Goal: Task Accomplishment & Management: Use online tool/utility

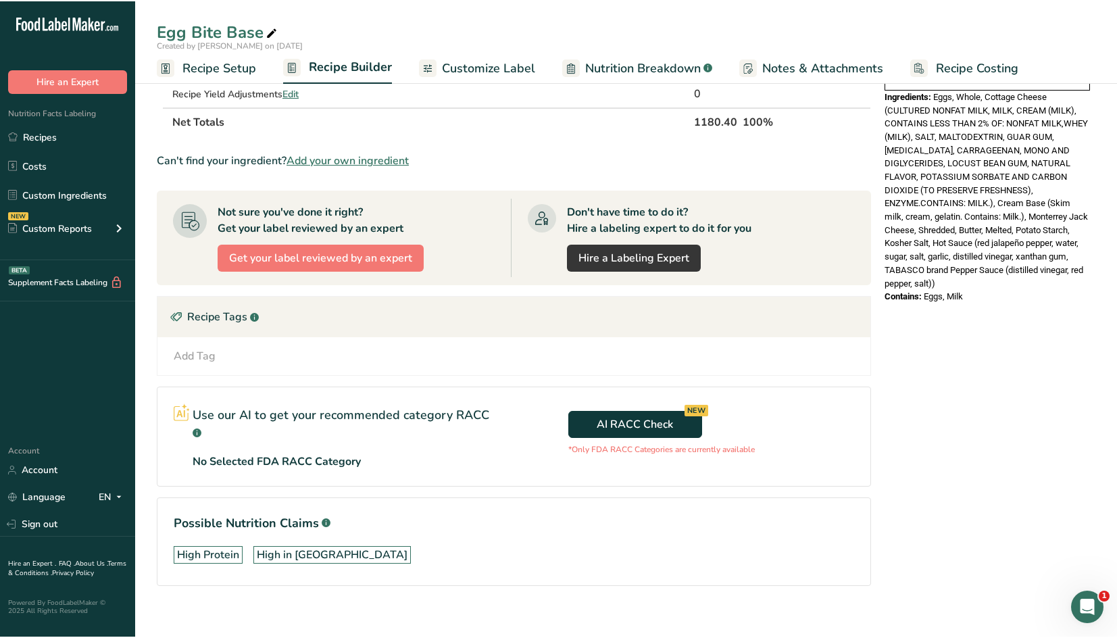
scroll to position [468, 0]
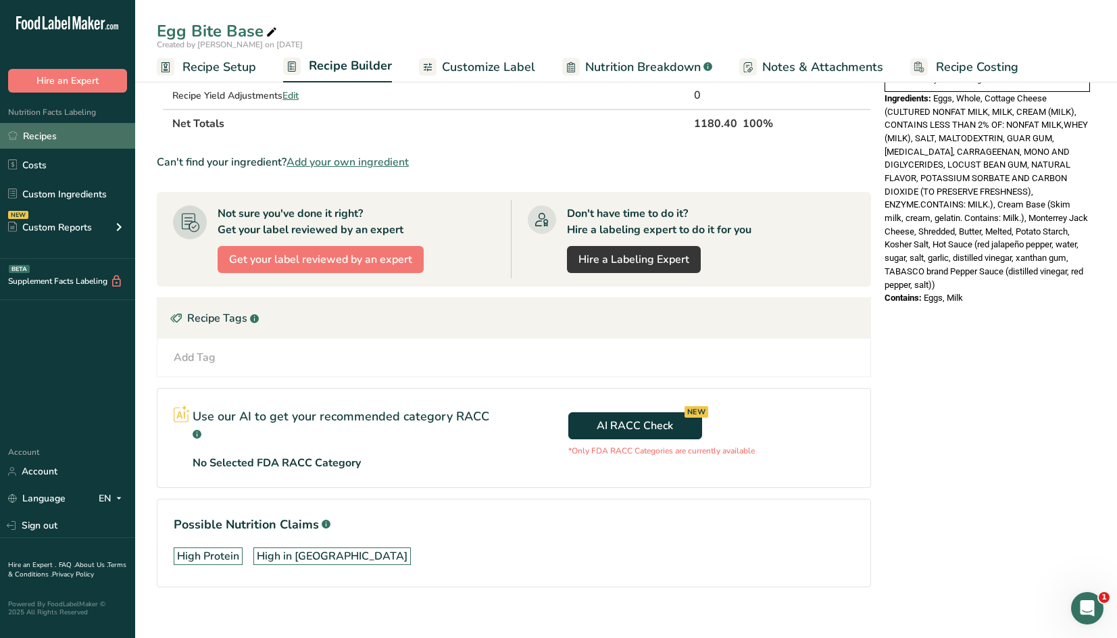
click at [72, 129] on link "Recipes" at bounding box center [67, 136] width 135 height 26
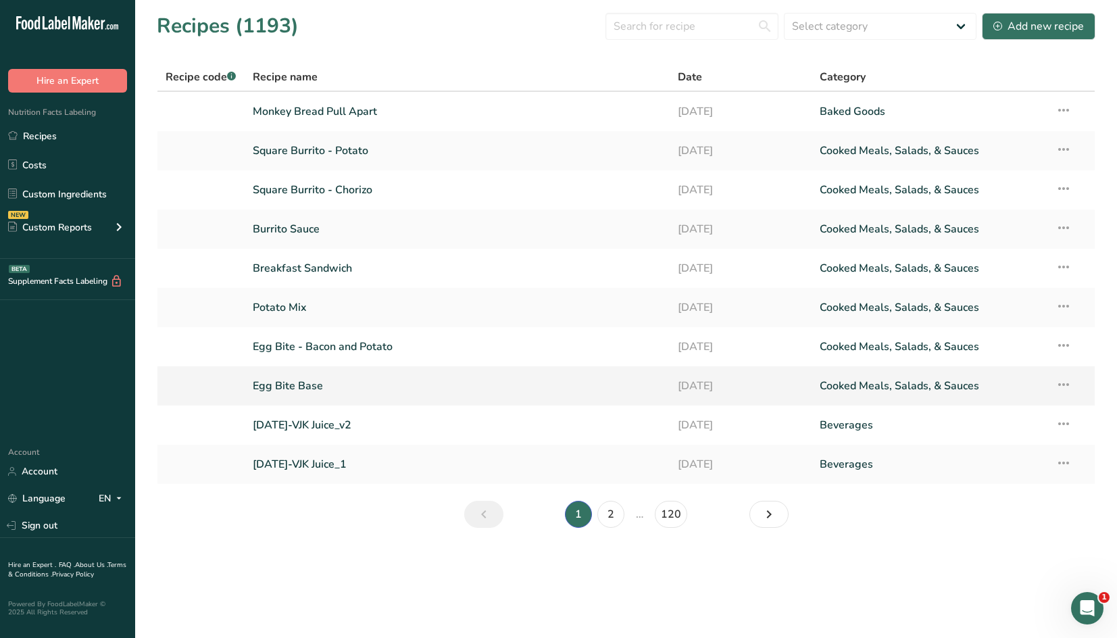
click at [311, 384] on link "Egg Bite Base" at bounding box center [457, 386] width 409 height 28
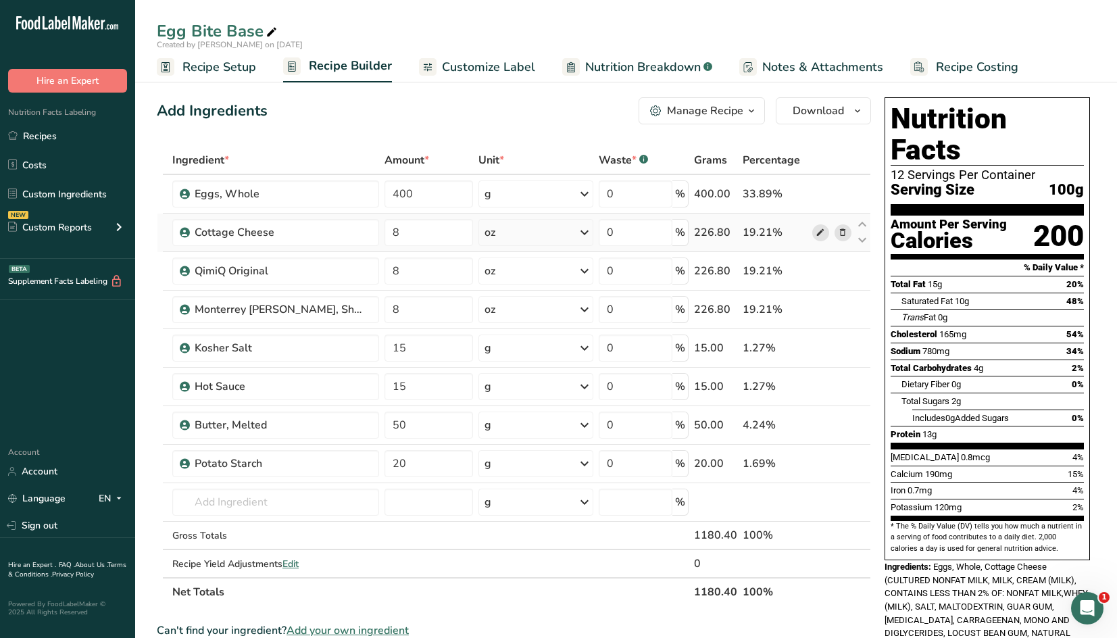
click at [819, 237] on icon at bounding box center [819, 233] width 9 height 14
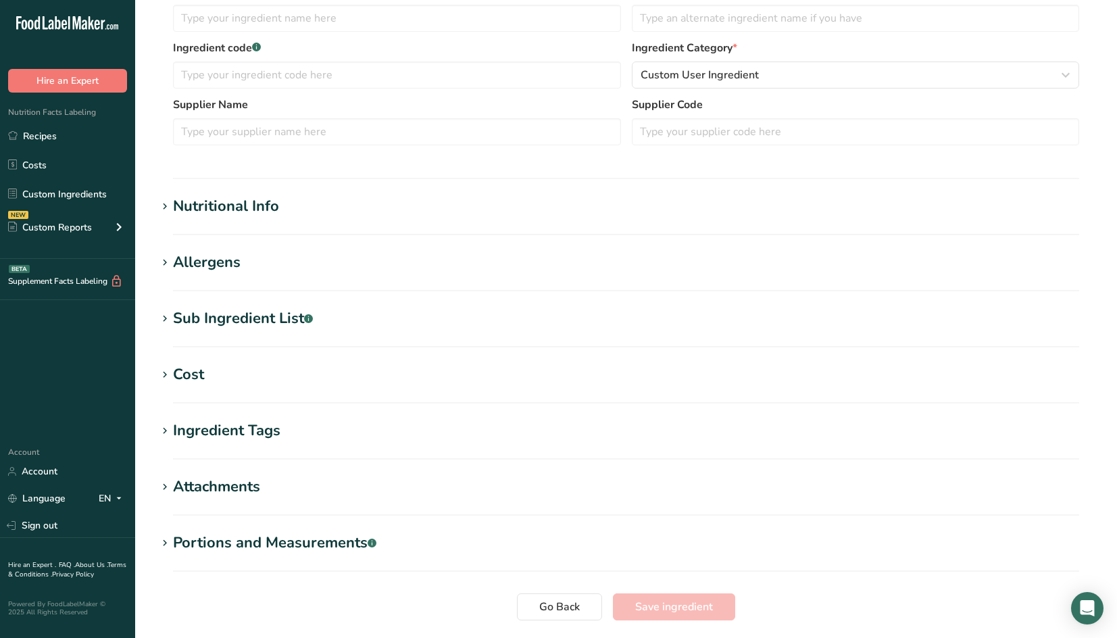
type input "Cottage Cheese"
type textarea "CULTURED NONFAT MILK, MILK, CREAM (MILK), CONTAINS LESS THAN 2% OF: NONFAT MILK…"
click at [288, 315] on div "Sub Ingredient List .a-a{fill:#347362;}.b-a{fill:#fff;}" at bounding box center [243, 318] width 140 height 22
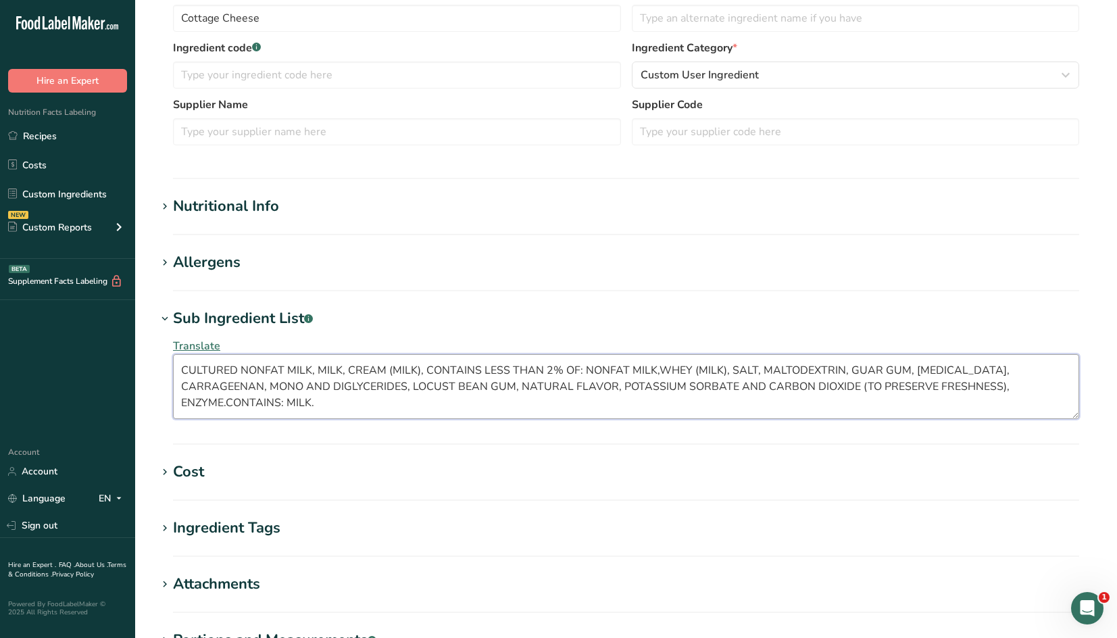
drag, startPoint x: 1045, startPoint y: 384, endPoint x: 164, endPoint y: 309, distance: 884.1
click at [164, 309] on div "Sub Ingredient List .a-a{fill:#347362;}.b-a{fill:#fff;} Translate CULTURED NONF…" at bounding box center [626, 367] width 938 height 120
click at [974, 228] on section "Nutritional Info Serving Size .a-a{fill:#347362;}.b-a{fill:#fff;} Add ingredien…" at bounding box center [626, 215] width 938 height 40
drag, startPoint x: 1065, startPoint y: 386, endPoint x: 160, endPoint y: 365, distance: 904.8
click at [160, 365] on div "Translate CULTURED NONFAT MILK, MILK, CREAM (MILK), CONTAINS LESS THAN 2% OF: N…" at bounding box center [626, 378] width 938 height 97
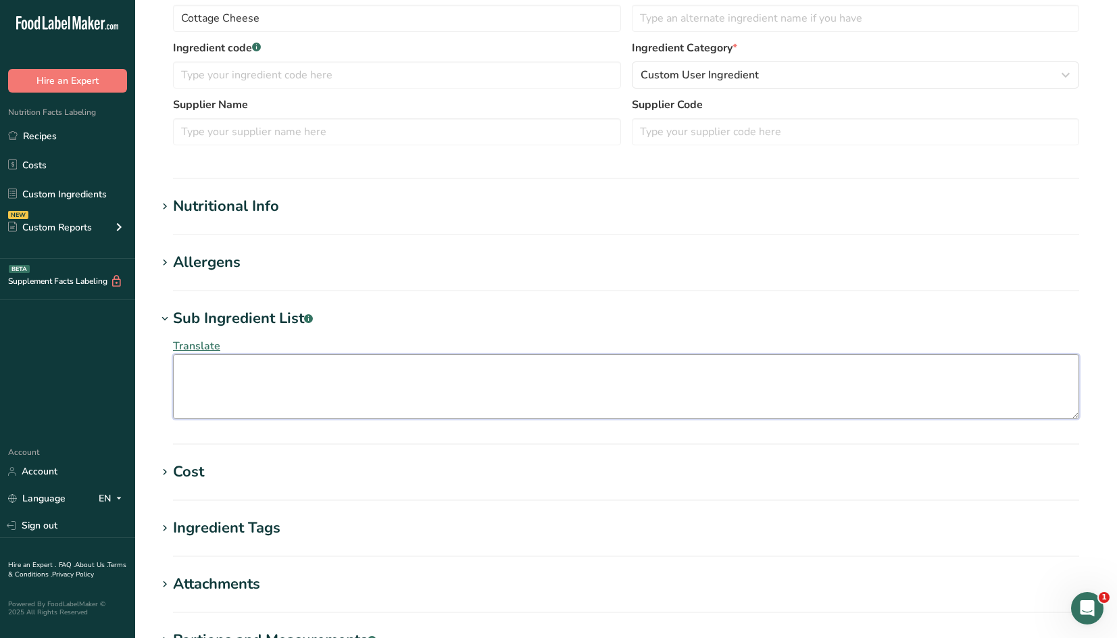
paste textarea "Cultured nonfat milk, milk, cream (milk). Contains less than 2% of: nonfat milk…"
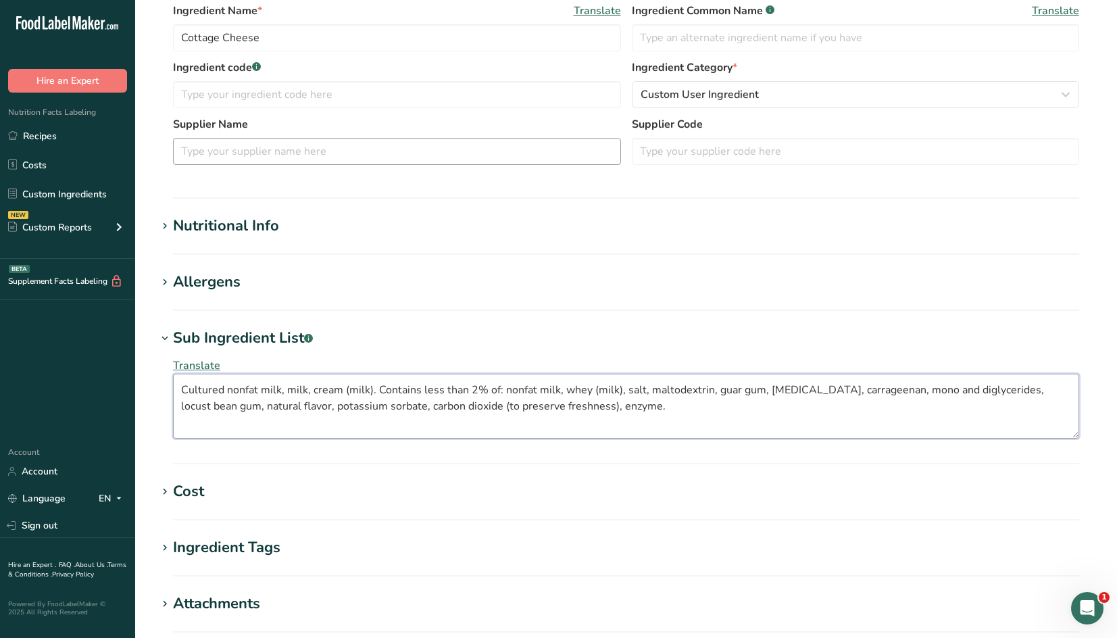
scroll to position [495, 0]
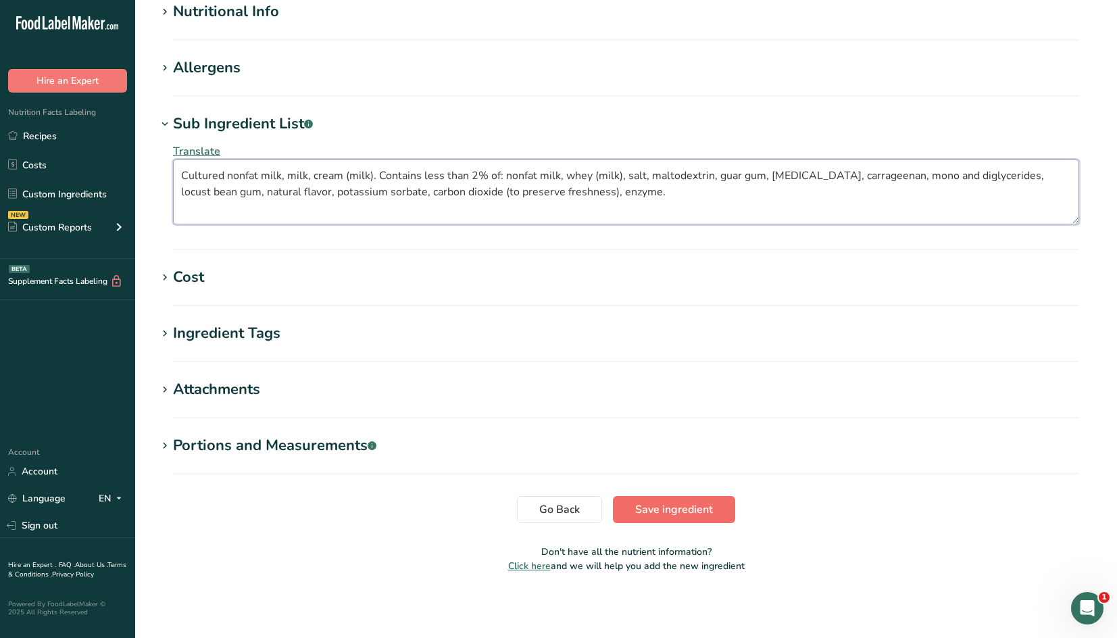
type textarea "Cultured nonfat milk, milk, cream (milk). Contains less than 2% of: nonfat milk…"
click at [706, 498] on button "Save ingredient" at bounding box center [674, 509] width 122 height 27
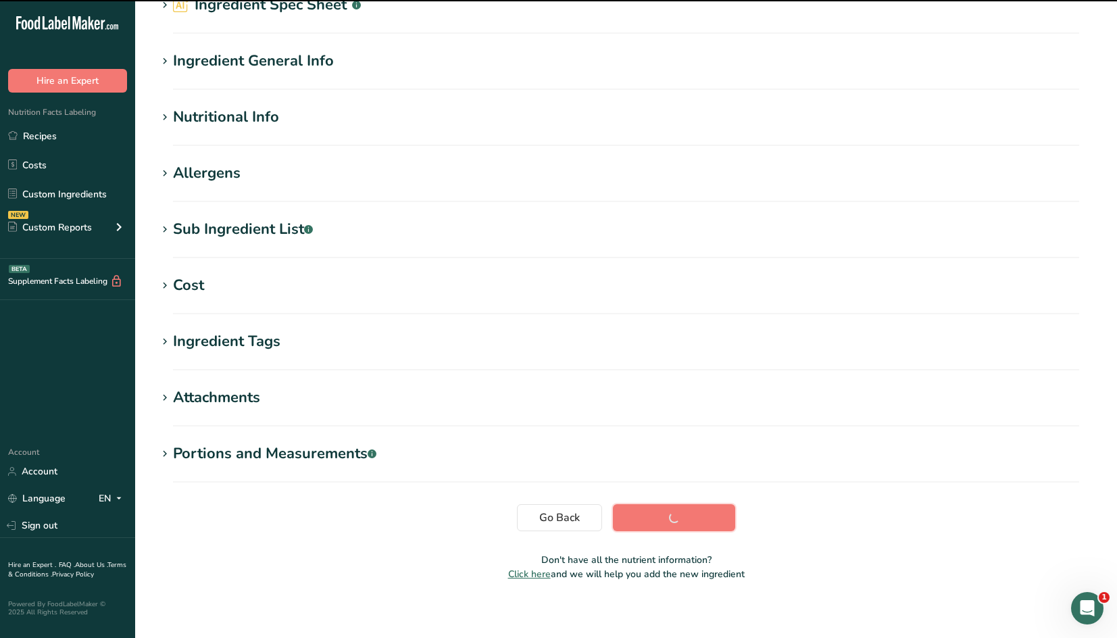
scroll to position [0, 0]
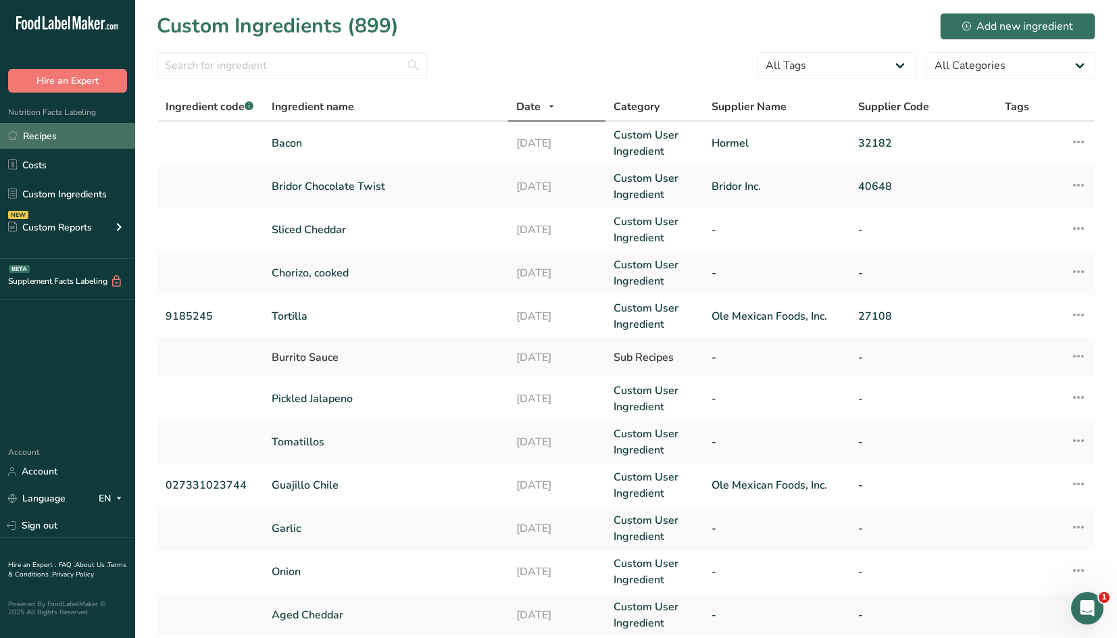
click at [70, 126] on link "Recipes" at bounding box center [67, 136] width 135 height 26
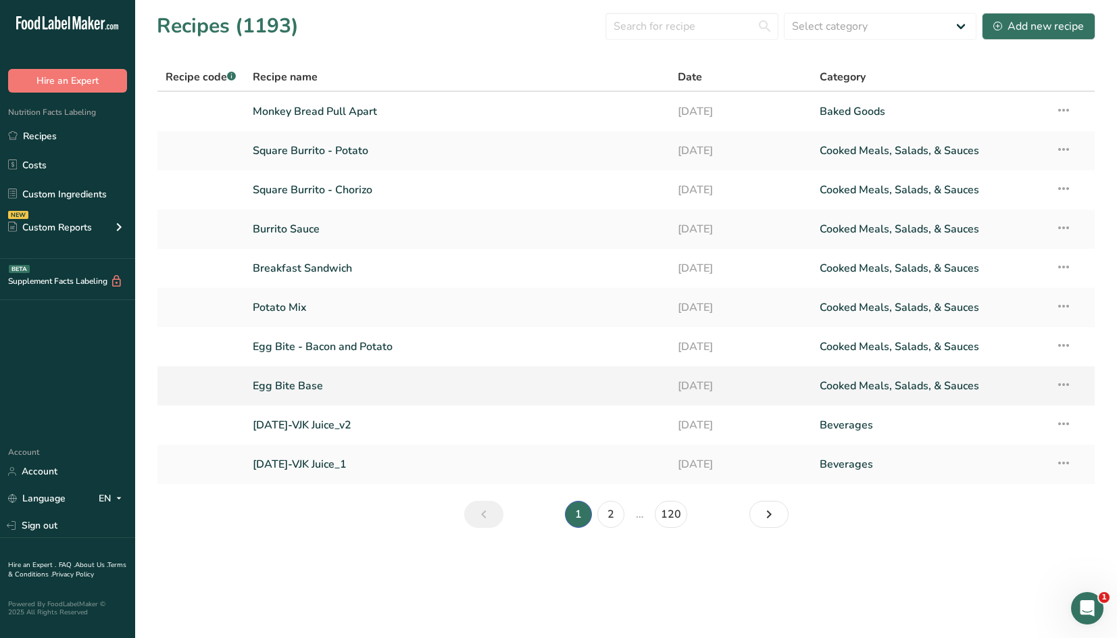
click at [309, 383] on link "Egg Bite Base" at bounding box center [457, 386] width 409 height 28
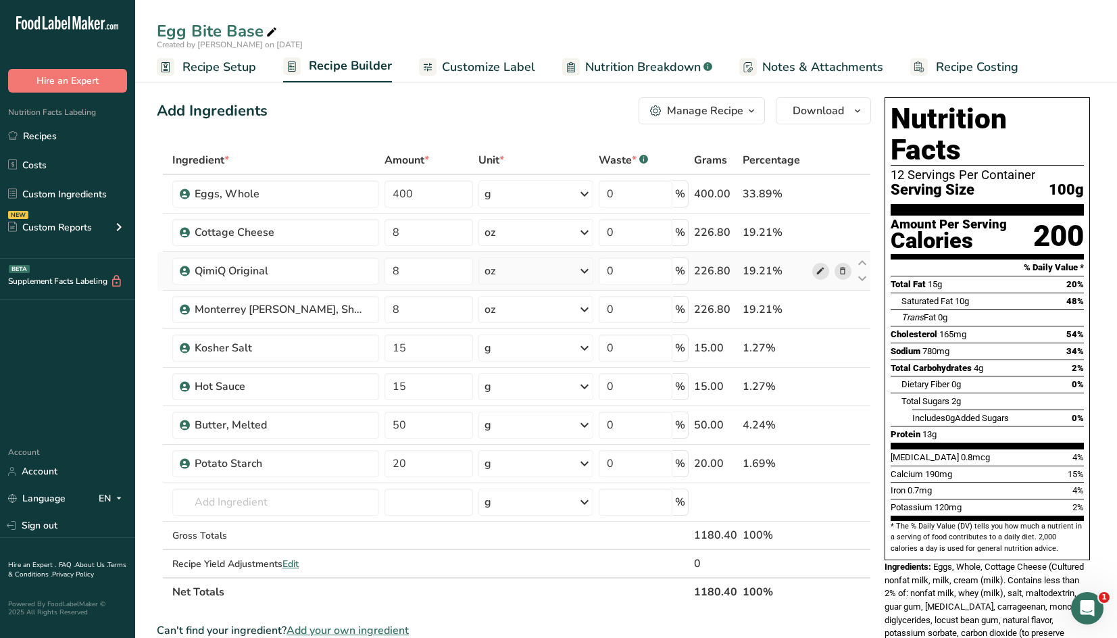
click at [823, 274] on icon at bounding box center [819, 271] width 9 height 14
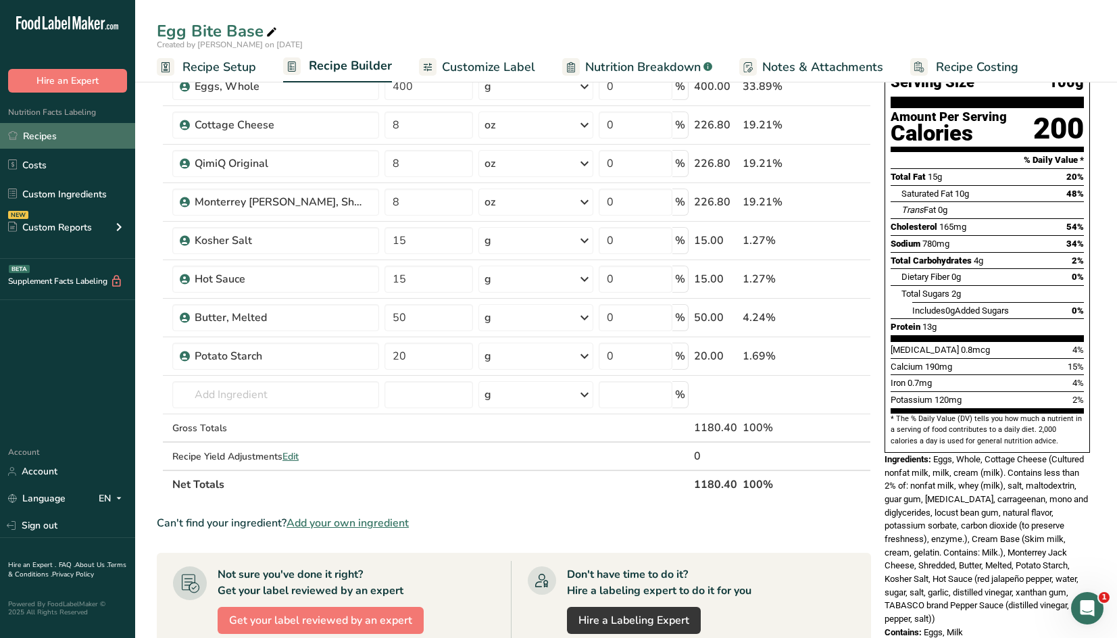
scroll to position [203, 0]
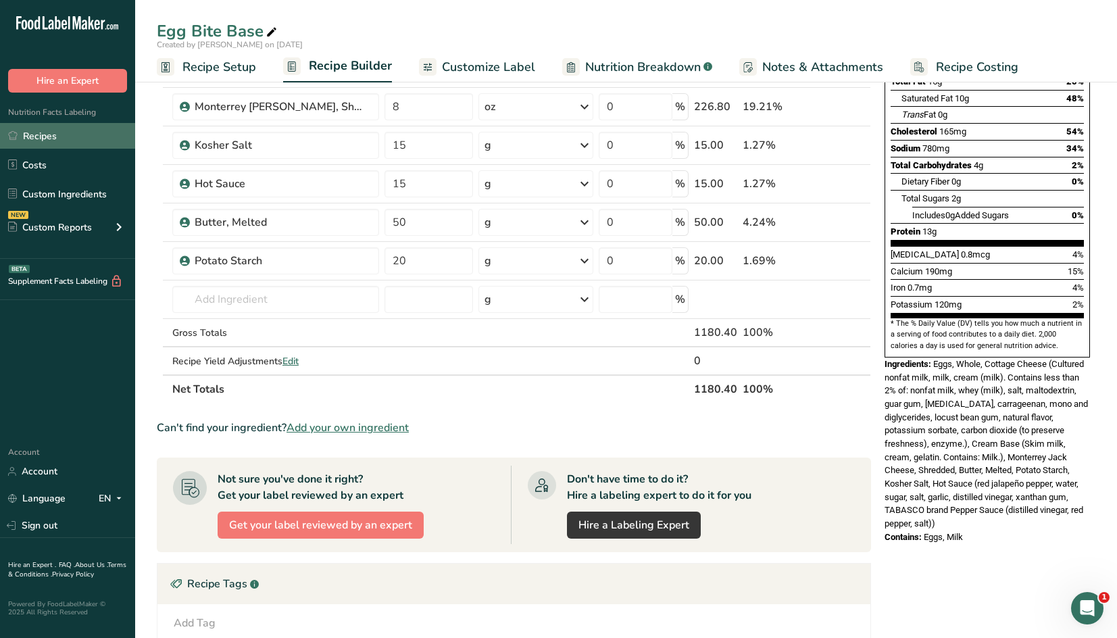
click at [76, 140] on link "Recipes" at bounding box center [67, 136] width 135 height 26
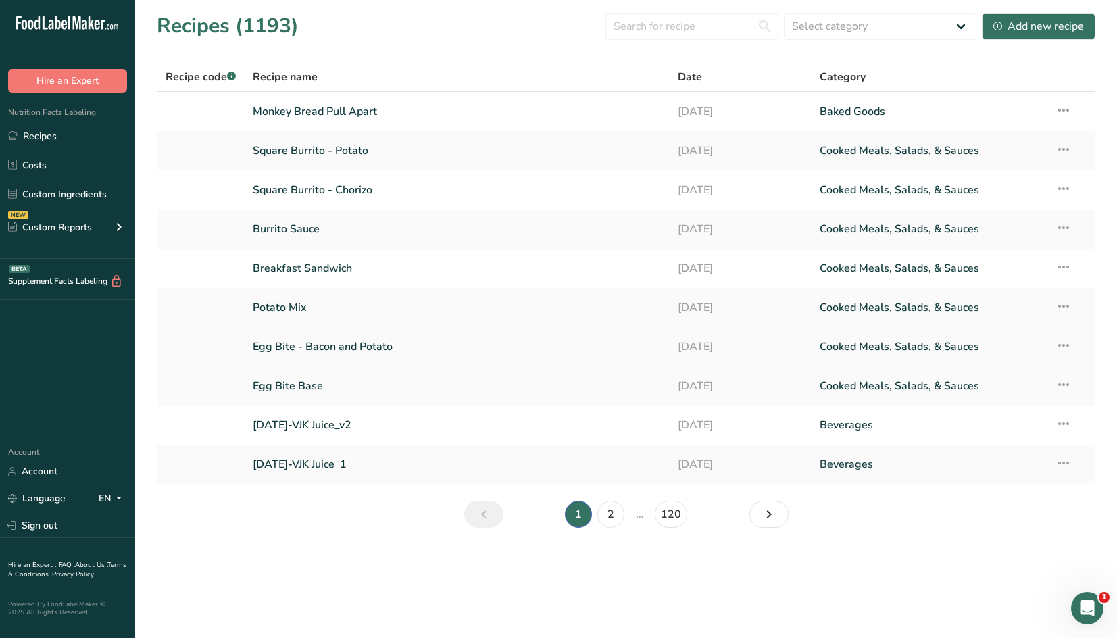
click at [338, 347] on link "Egg Bite - Bacon and Potato" at bounding box center [457, 346] width 409 height 28
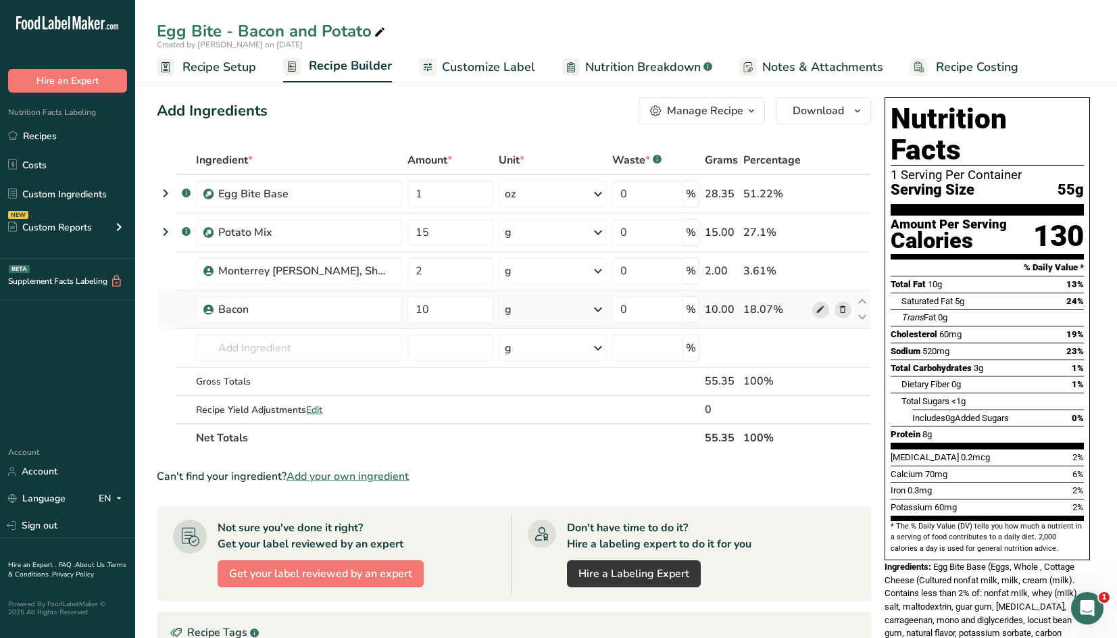
click at [819, 303] on icon at bounding box center [819, 310] width 9 height 14
click at [86, 136] on link "Recipes" at bounding box center [67, 136] width 135 height 26
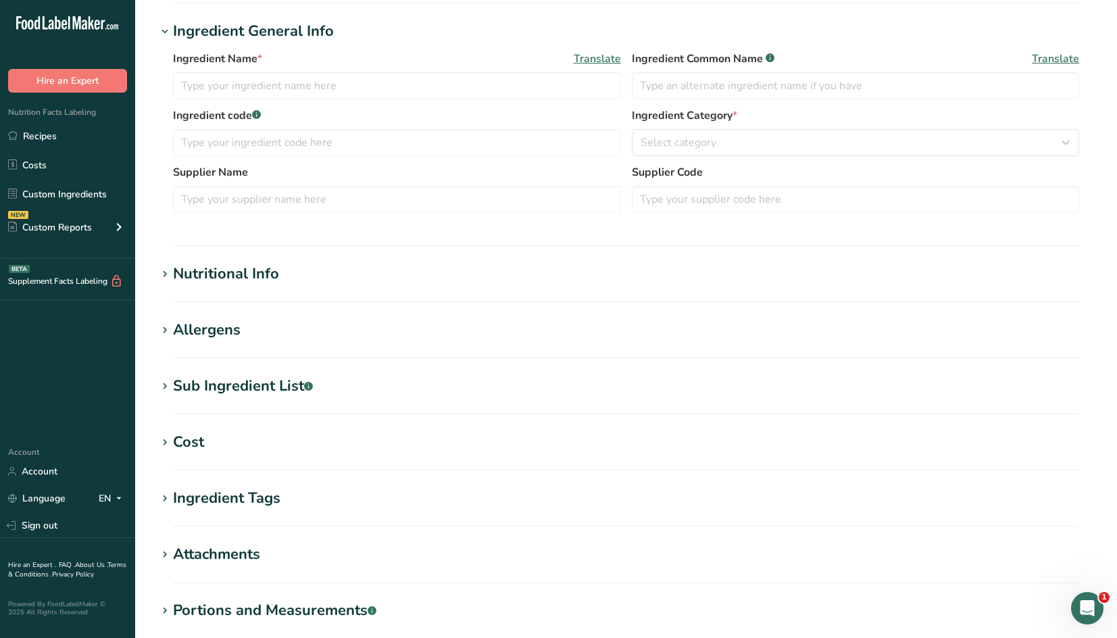
type input "QimiQ Original"
type input "Cream Base"
type input "QimiQ Handels GmbH"
type input "16562"
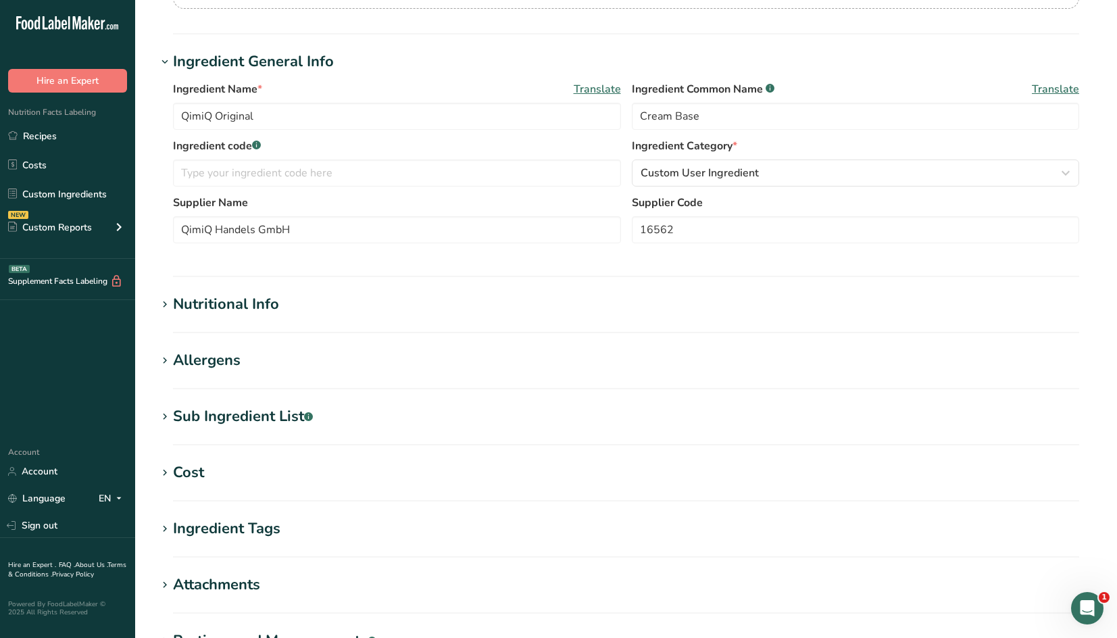
scroll to position [233, 0]
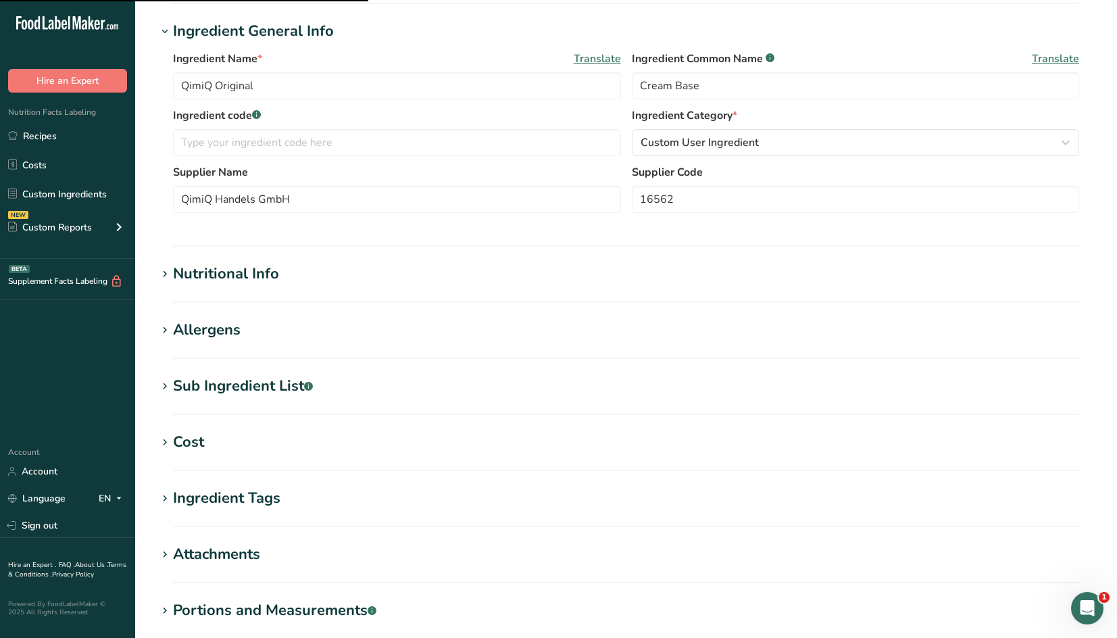
click at [248, 382] on div "Sub Ingredient List .a-a{fill:#347362;}.b-a{fill:#fff;}" at bounding box center [243, 386] width 140 height 22
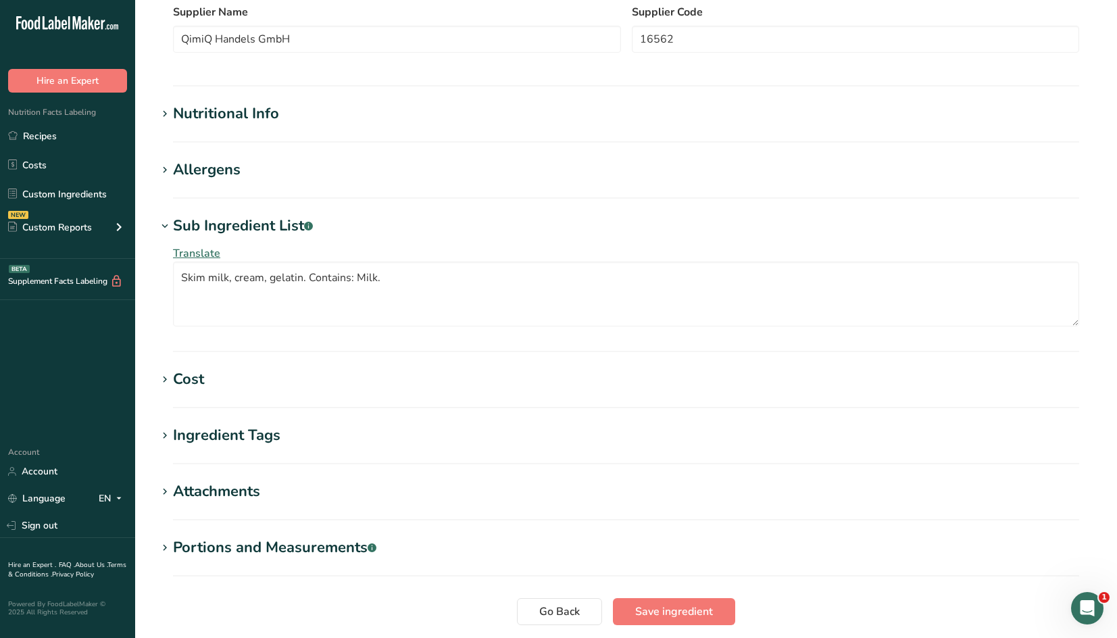
scroll to position [495, 0]
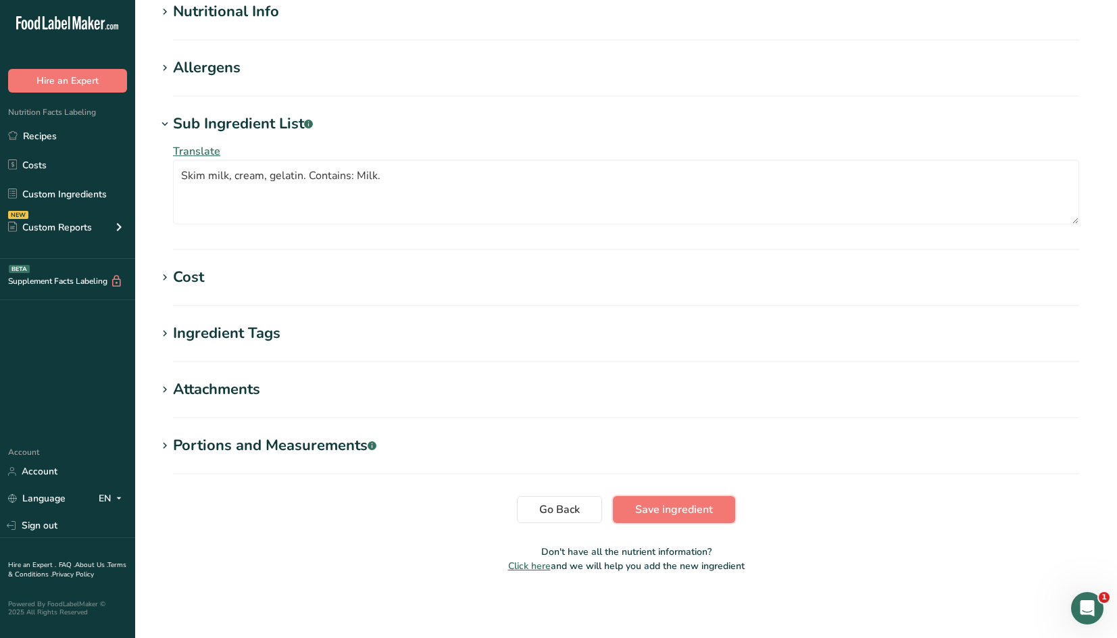
click at [680, 507] on span "Save ingredient" at bounding box center [674, 509] width 78 height 16
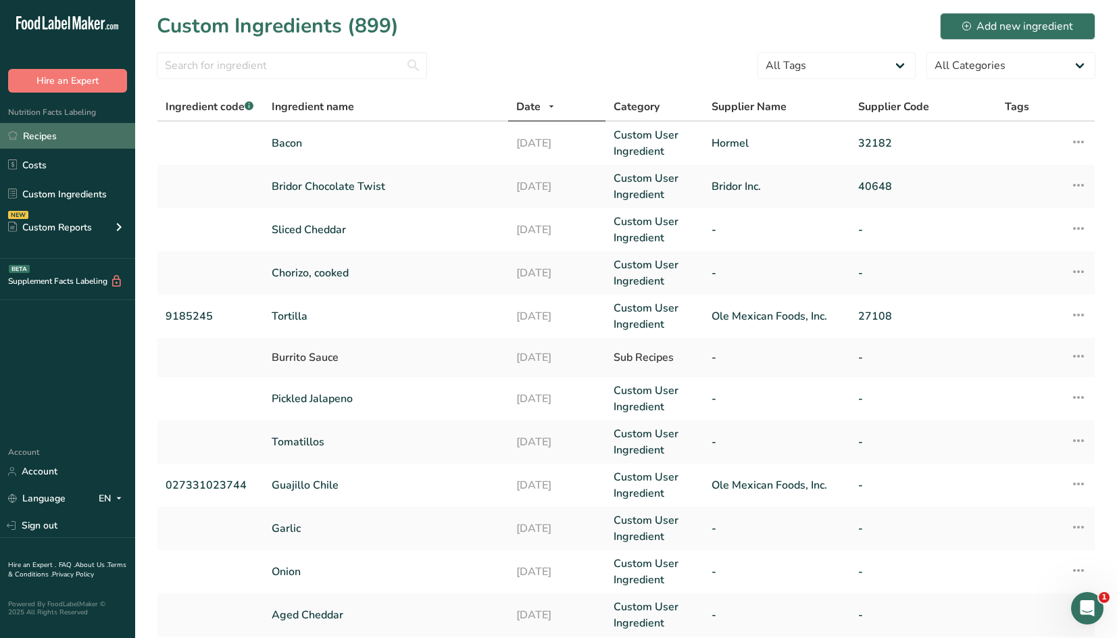
click at [44, 126] on link "Recipes" at bounding box center [67, 136] width 135 height 26
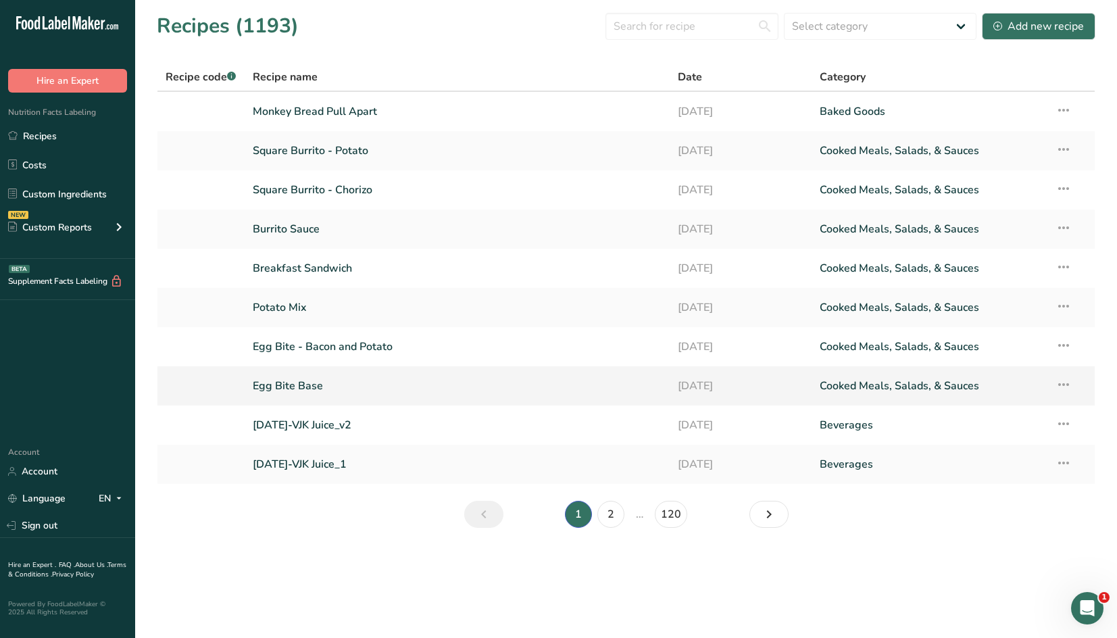
click at [320, 386] on link "Egg Bite Base" at bounding box center [457, 386] width 409 height 28
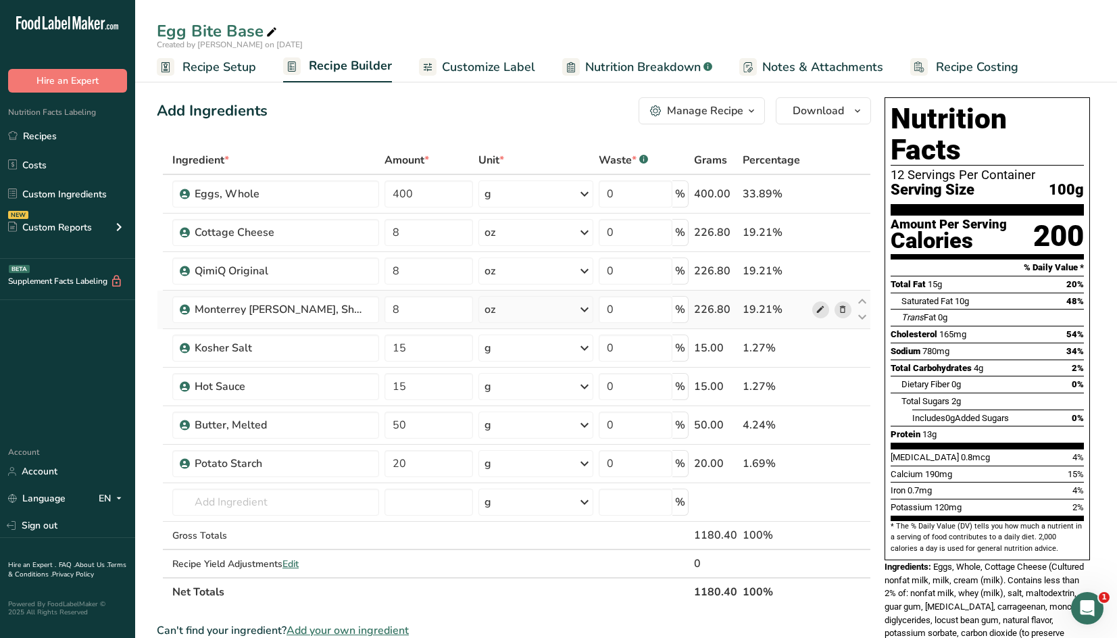
click at [822, 310] on icon at bounding box center [819, 310] width 9 height 14
click at [452, 342] on input "15" at bounding box center [428, 347] width 89 height 27
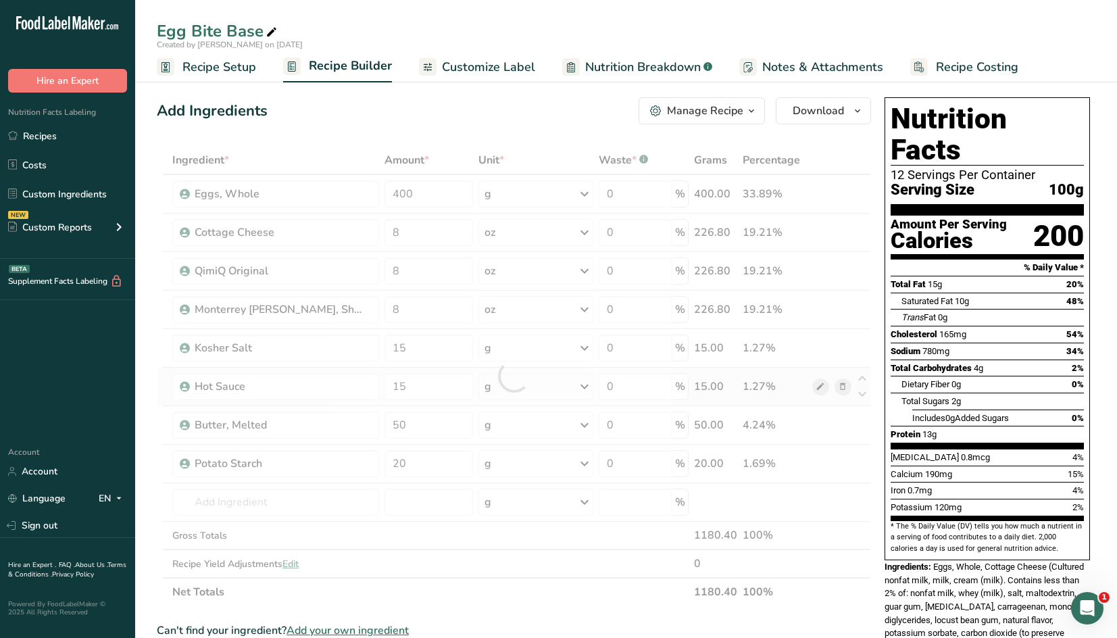
click at [815, 384] on div "Ingredient * Amount * Unit * Waste * .a-a{fill:#347362;}.b-a{fill:#fff;} Grams …" at bounding box center [514, 376] width 714 height 460
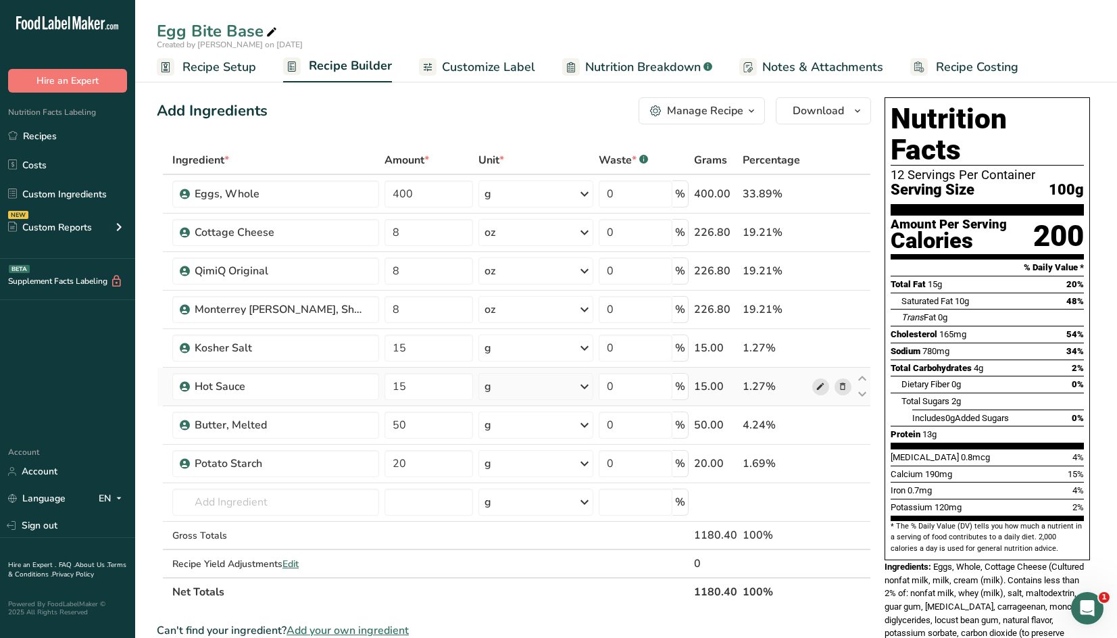
click at [815, 385] on span at bounding box center [820, 386] width 16 height 16
click at [824, 424] on icon at bounding box center [819, 425] width 9 height 14
click at [818, 236] on icon at bounding box center [819, 233] width 9 height 14
click at [826, 464] on span at bounding box center [820, 463] width 16 height 16
click at [65, 136] on link "Recipes" at bounding box center [67, 136] width 135 height 26
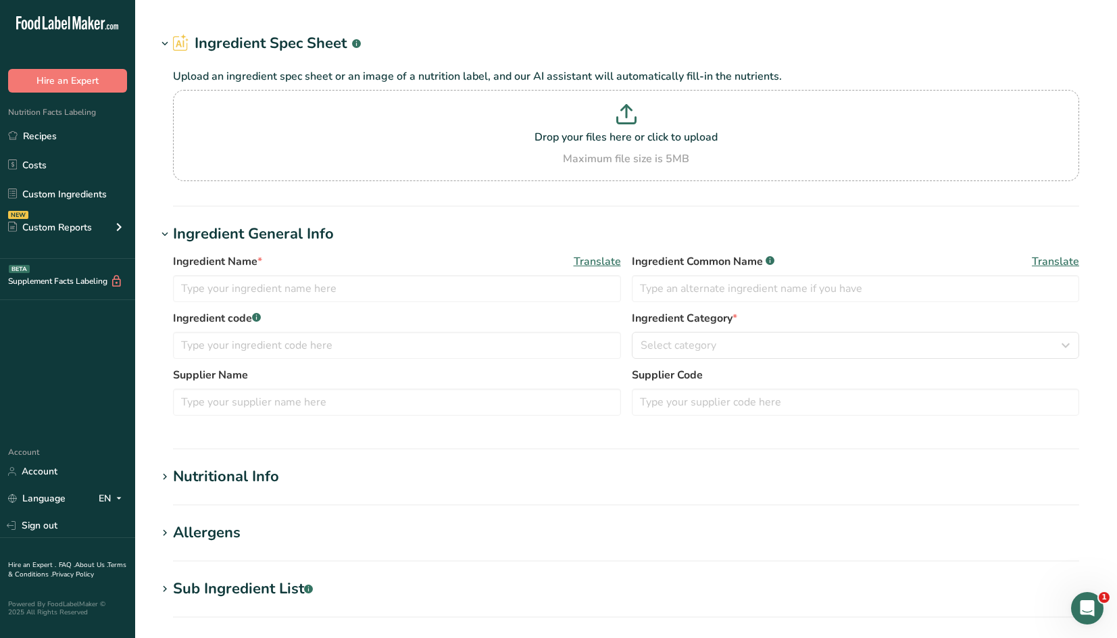
type input "Monterrey [PERSON_NAME], Shredded"
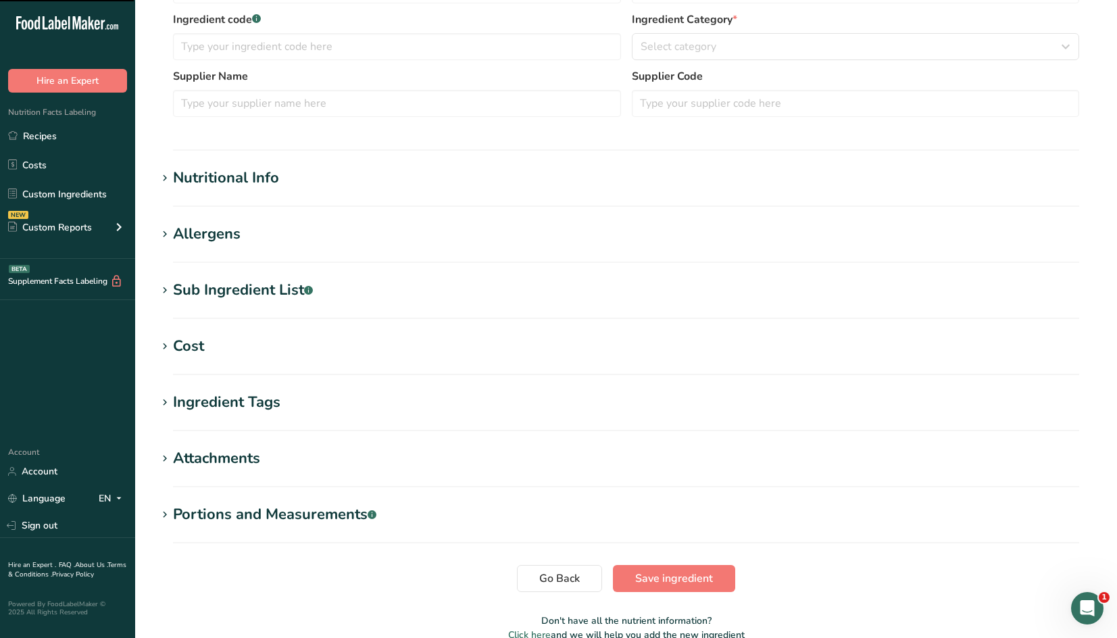
scroll to position [338, 0]
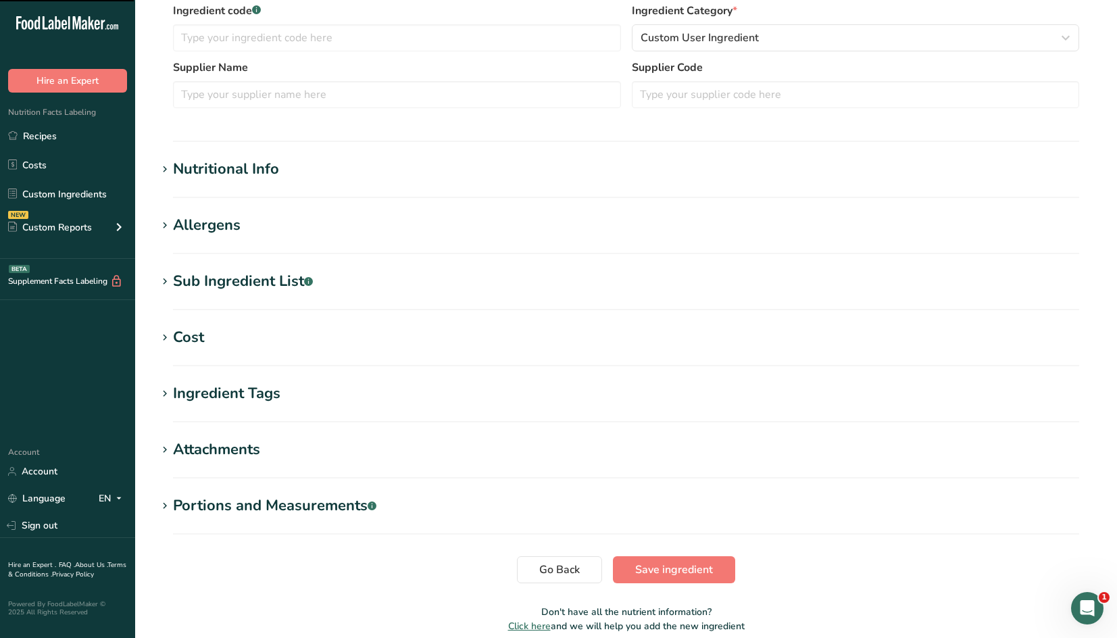
click at [284, 178] on h1 "Nutritional Info" at bounding box center [626, 169] width 938 height 22
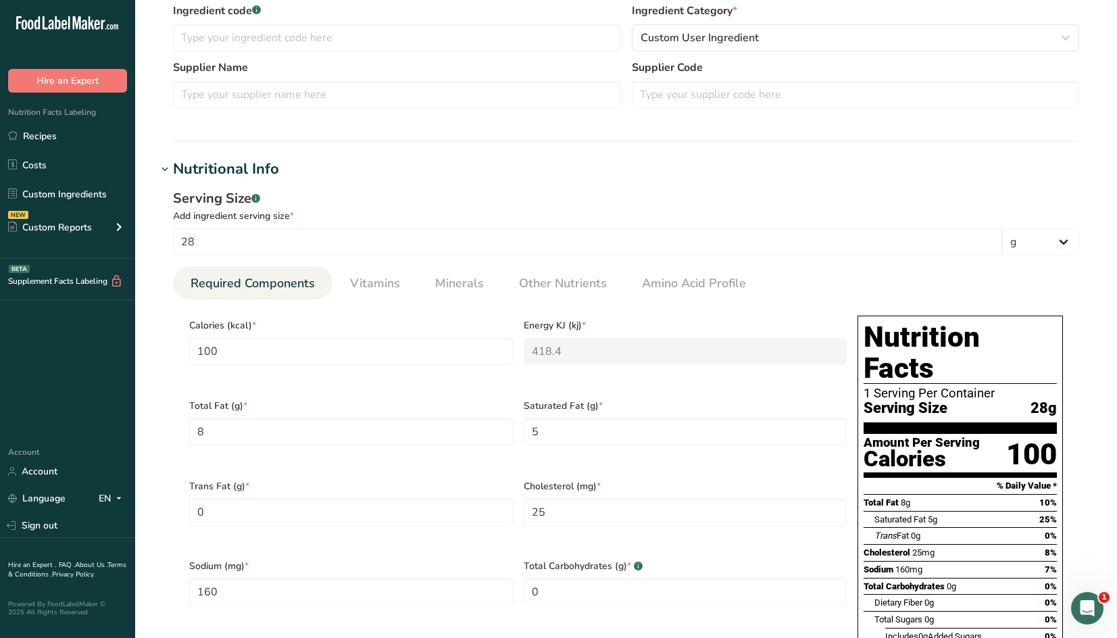
click at [208, 171] on div "Nutritional Info" at bounding box center [226, 169] width 106 height 22
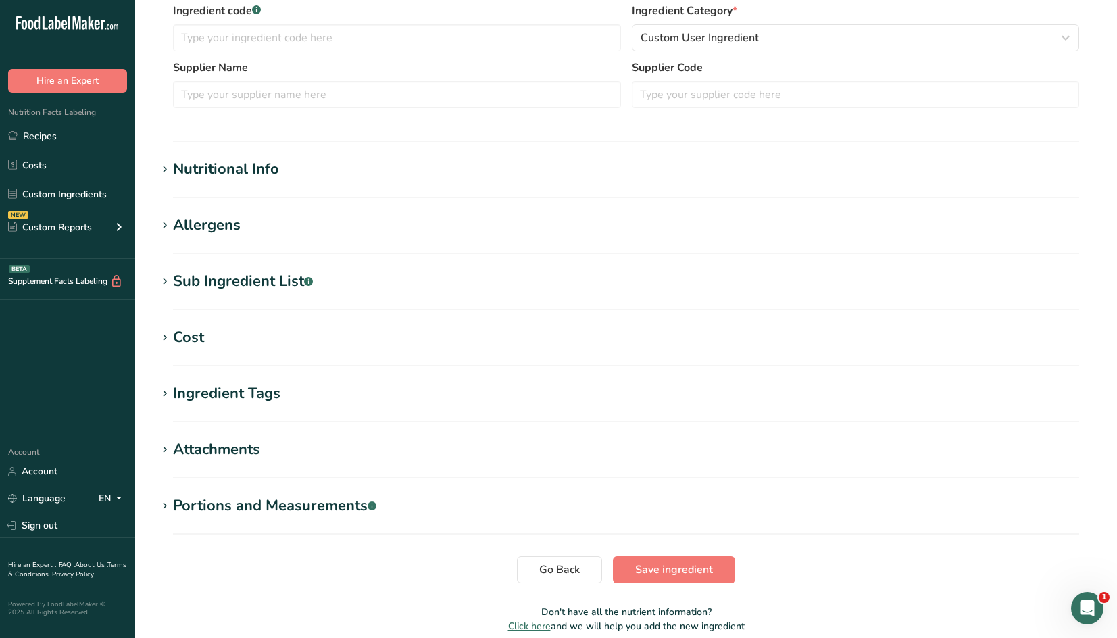
click at [252, 288] on div "Sub Ingredient List .a-a{fill:#347362;}.b-a{fill:#fff;}" at bounding box center [243, 281] width 140 height 22
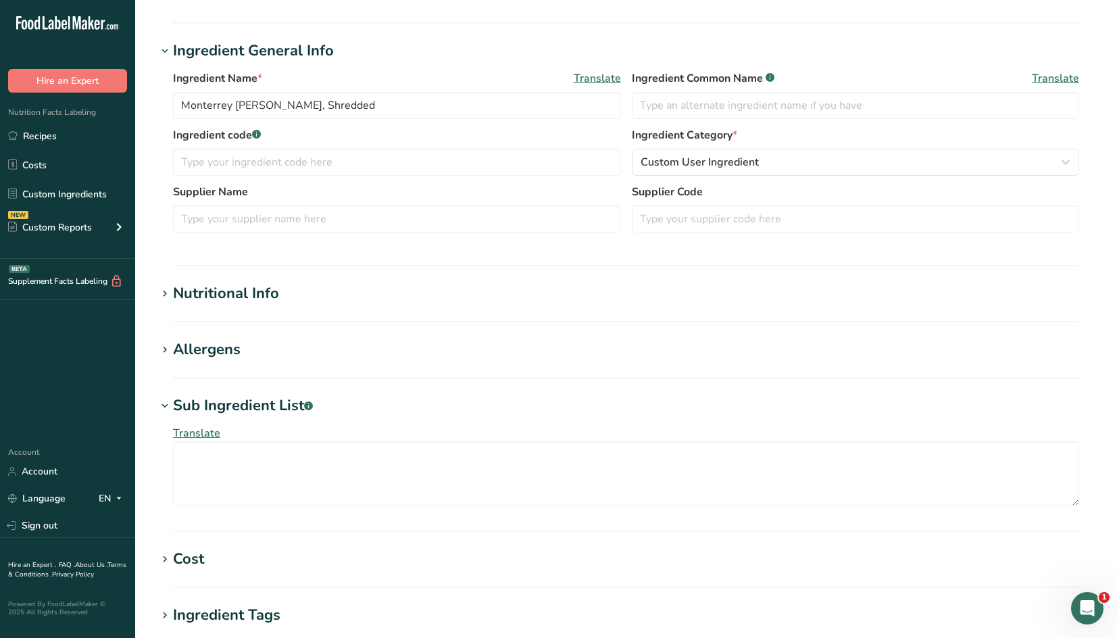
scroll to position [0, 0]
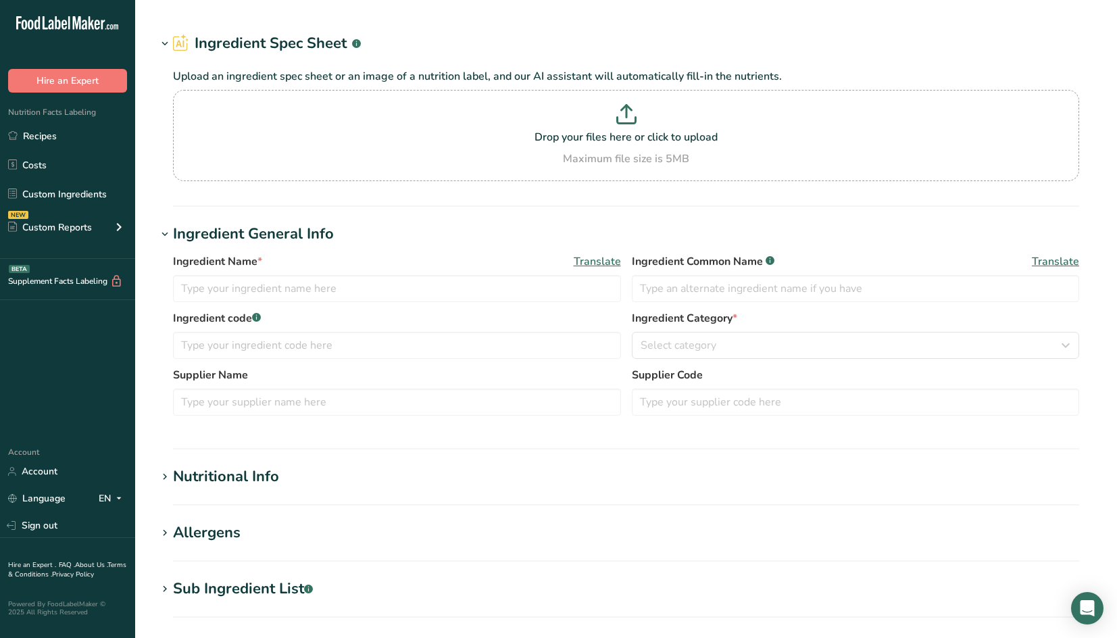
type input "Hot Sauce"
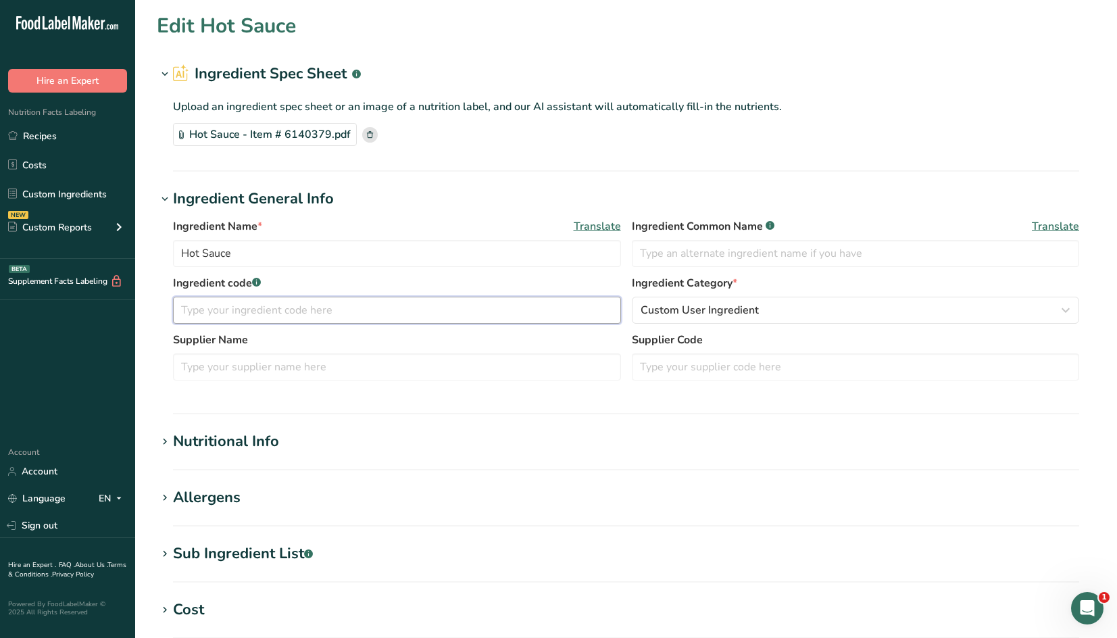
click at [424, 301] on input "text" at bounding box center [397, 310] width 448 height 27
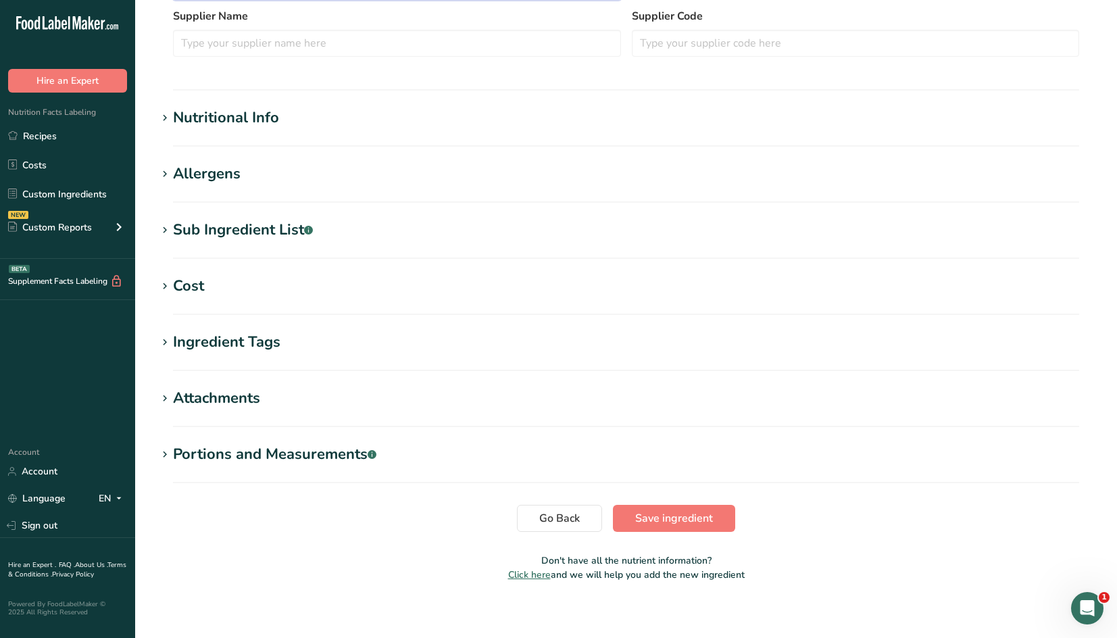
scroll to position [332, 0]
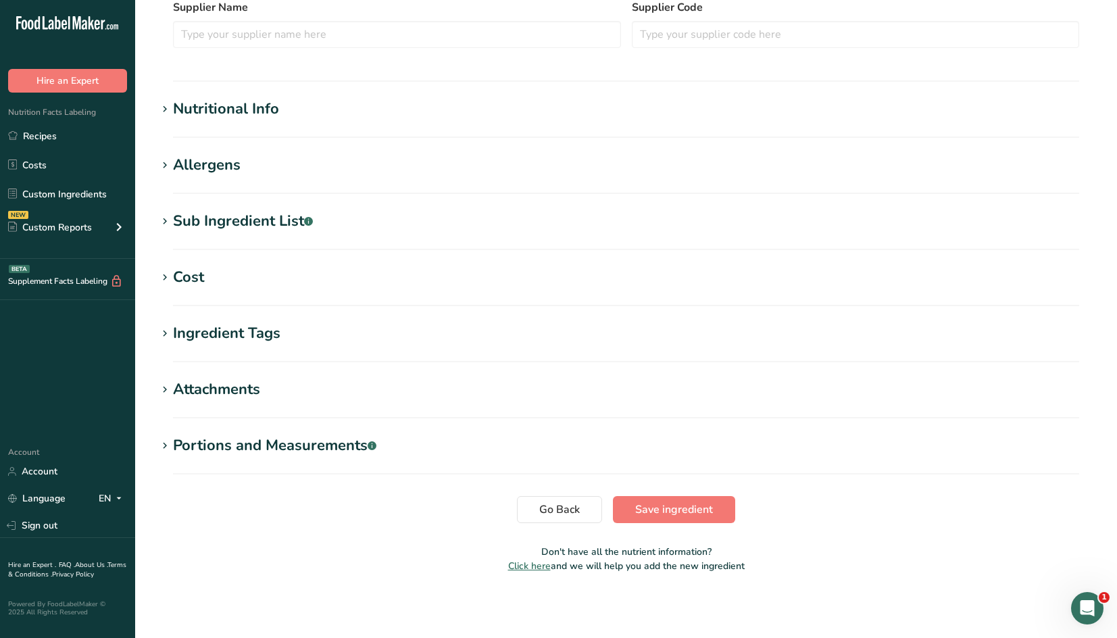
click at [286, 108] on h1 "Nutritional Info" at bounding box center [626, 109] width 938 height 22
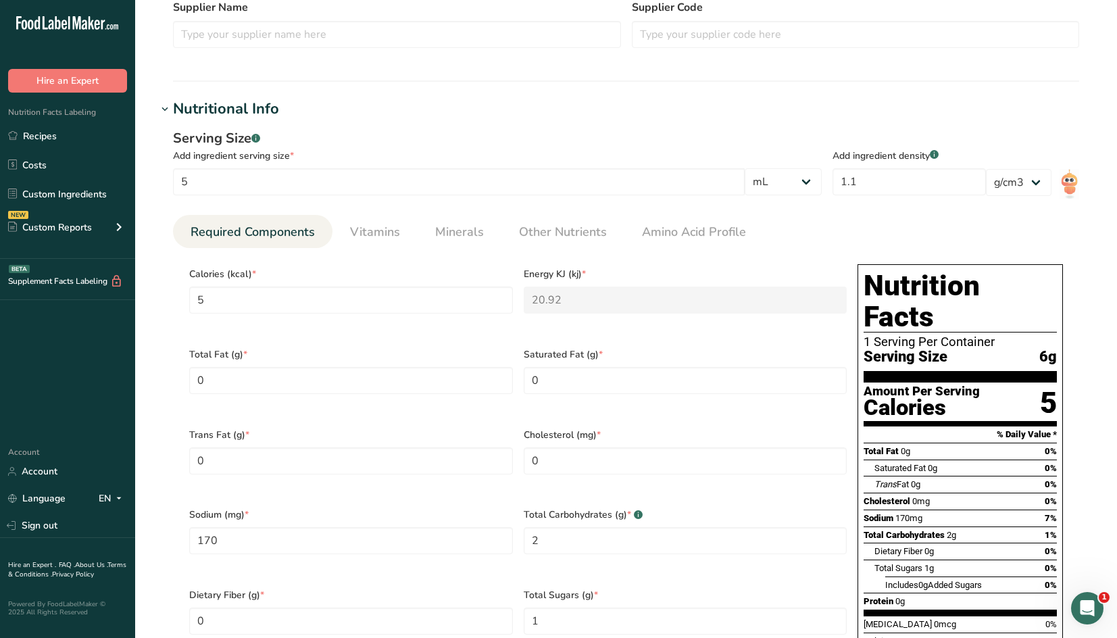
click at [286, 109] on h1 "Nutritional Info" at bounding box center [626, 109] width 938 height 22
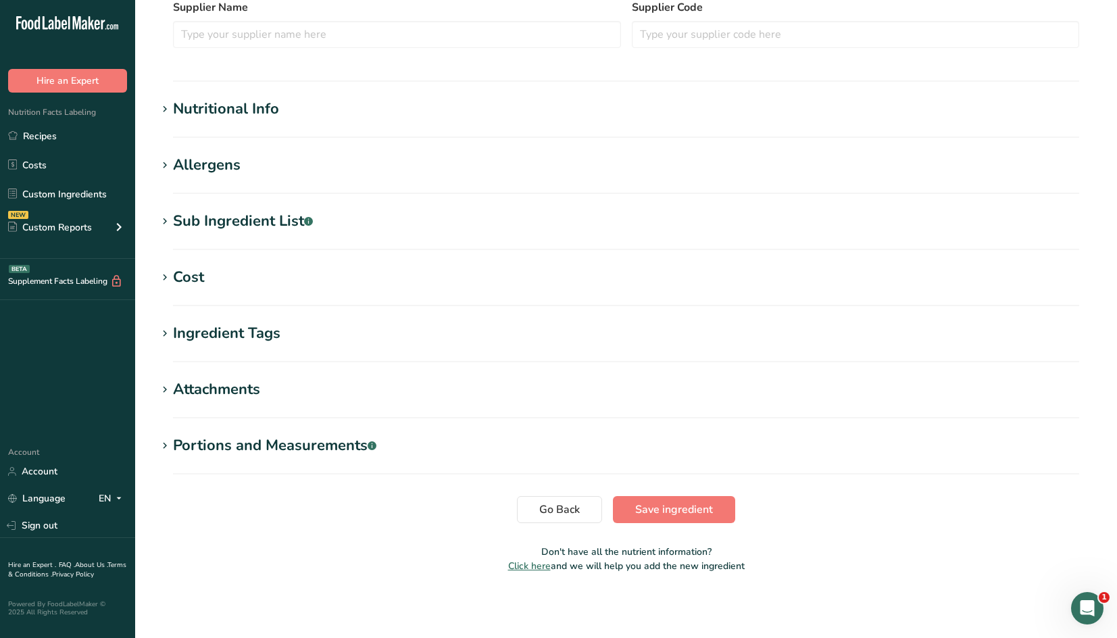
click at [274, 211] on div "Sub Ingredient List .a-a{fill:#347362;}.b-a{fill:#fff;}" at bounding box center [243, 221] width 140 height 22
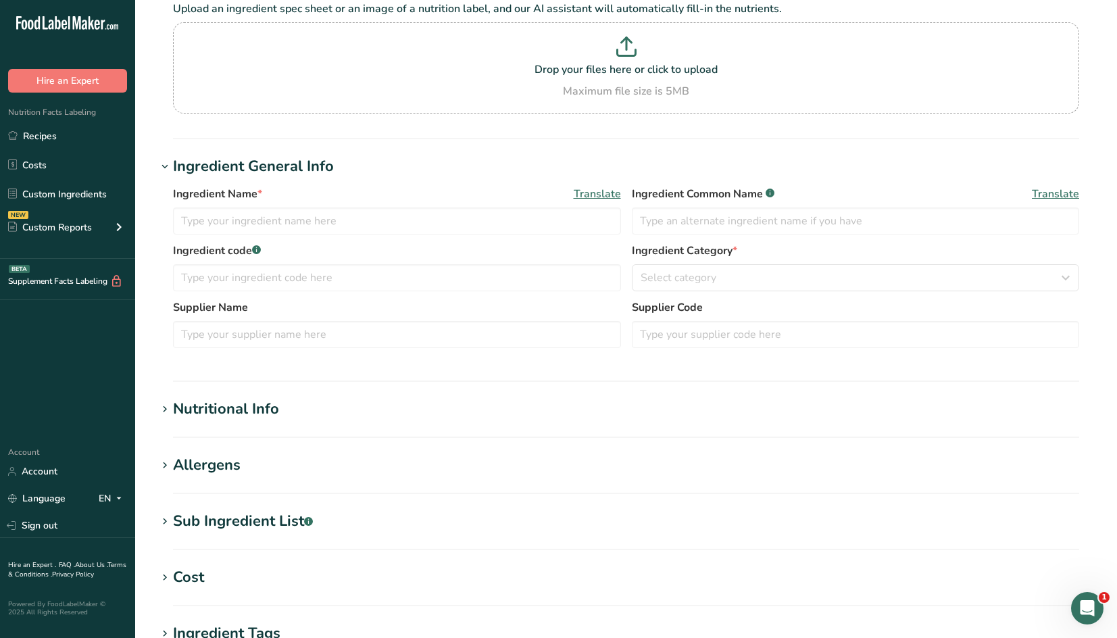
type input "Butter, Melted"
type input "Glenview Farms"
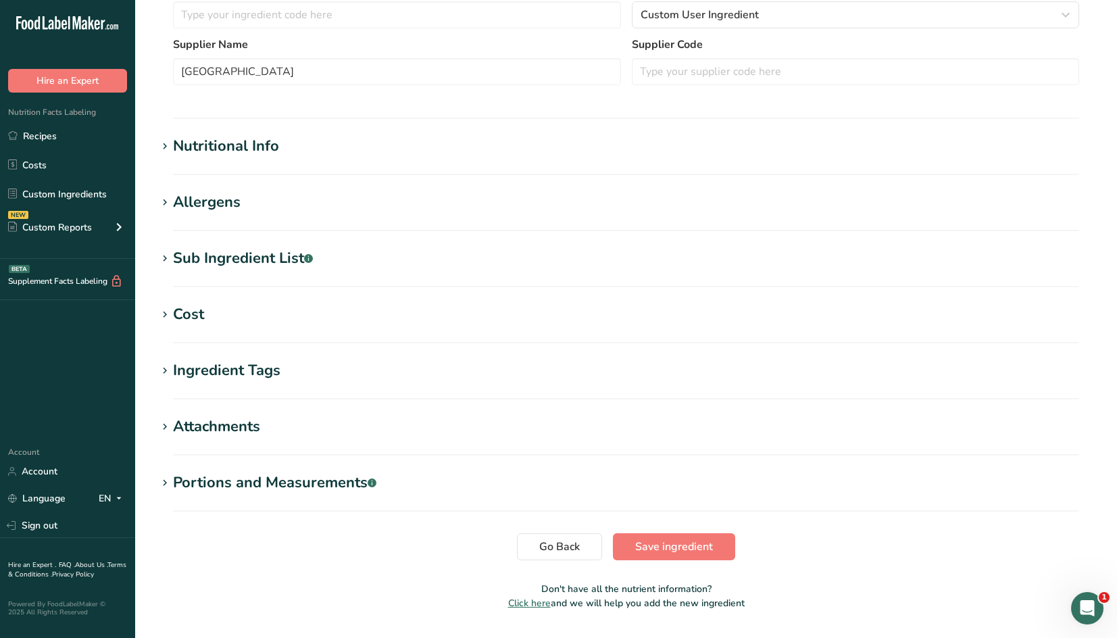
scroll to position [368, 0]
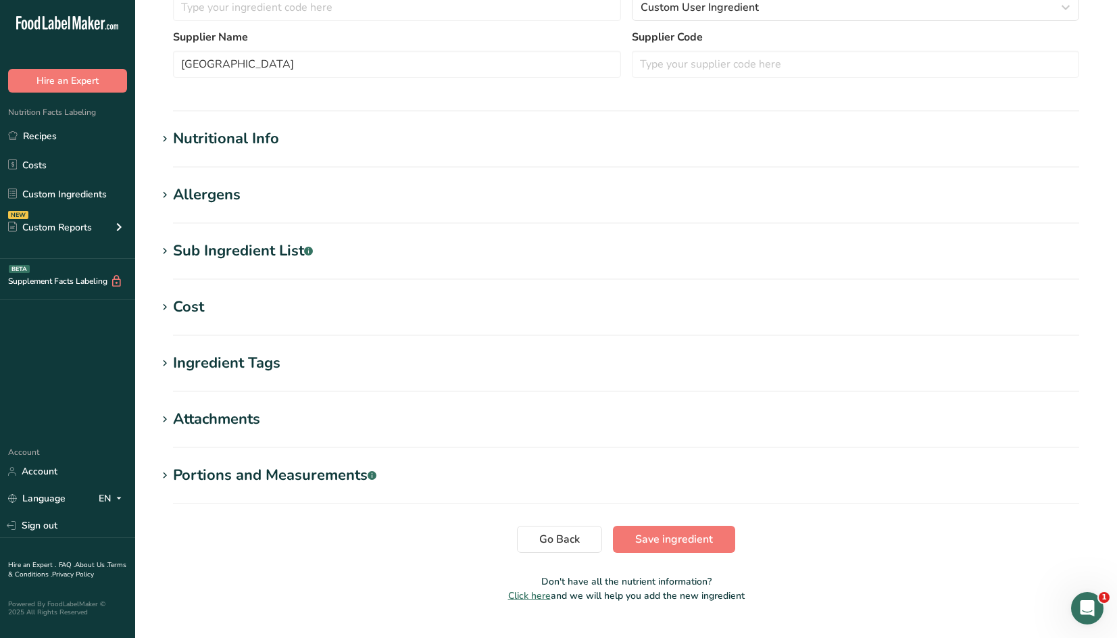
click at [392, 536] on section "Go Back Save ingredient" at bounding box center [626, 539] width 938 height 27
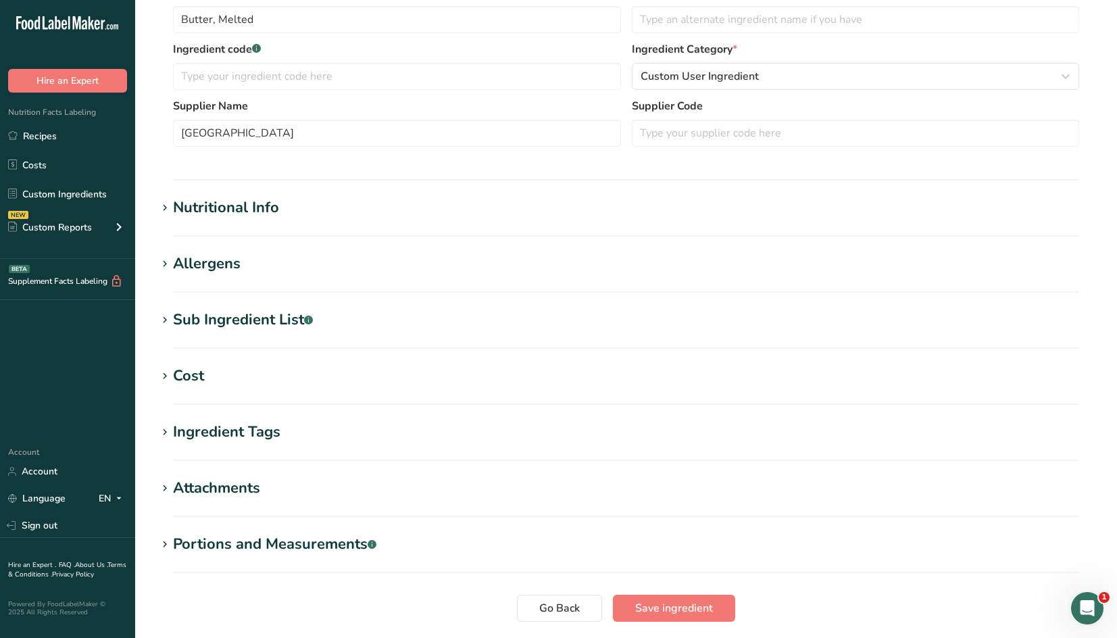
scroll to position [301, 0]
click at [272, 314] on div "Sub Ingredient List .a-a{fill:#347362;}.b-a{fill:#fff;}" at bounding box center [243, 318] width 140 height 22
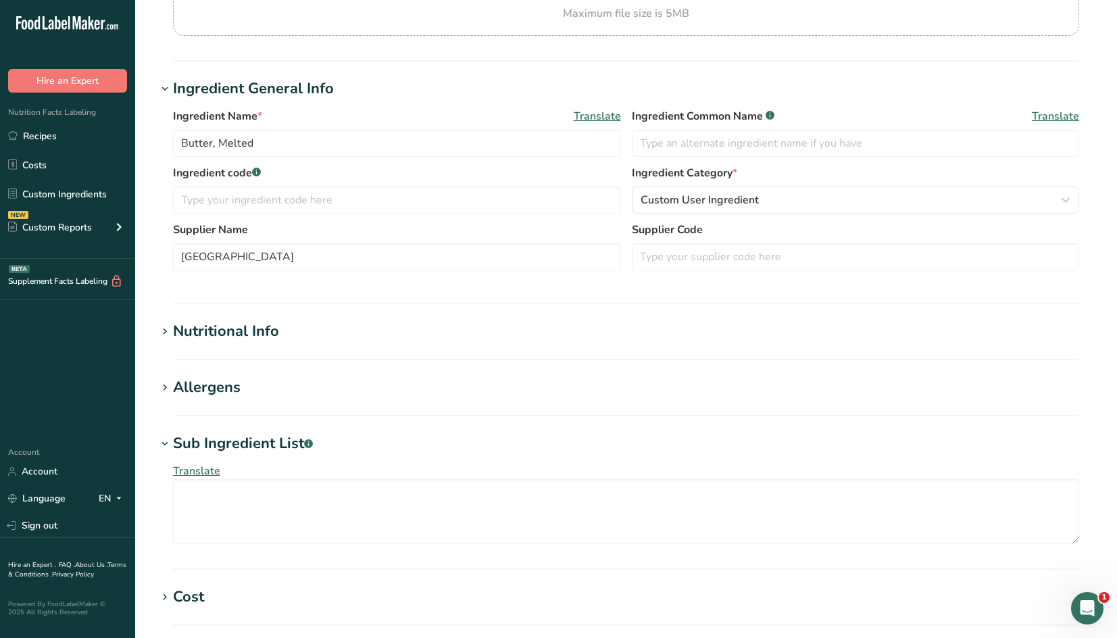
scroll to position [30, 0]
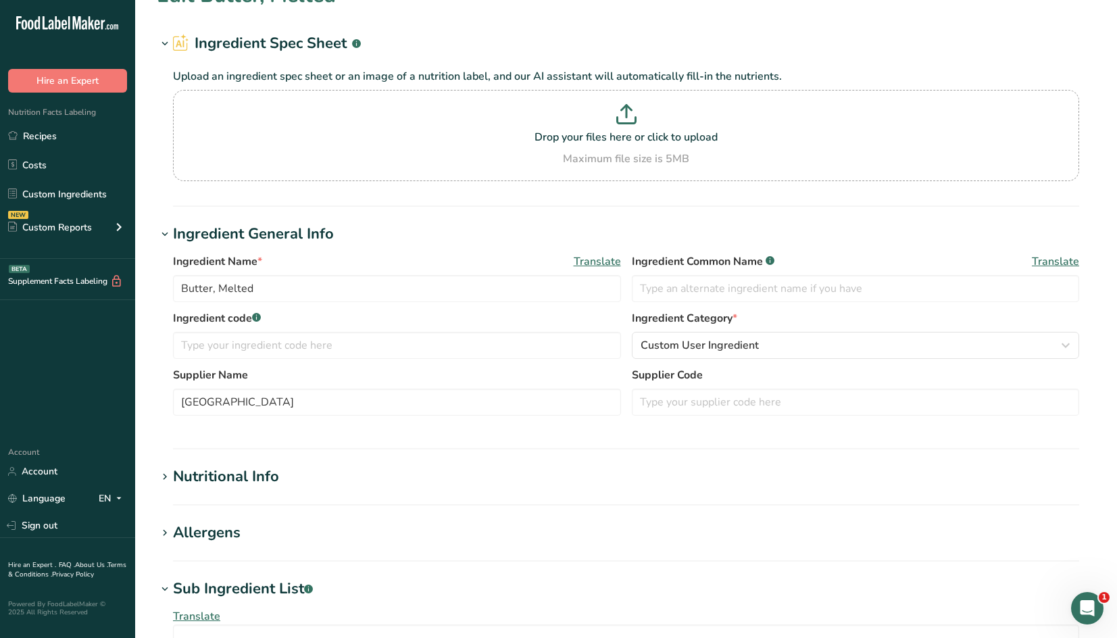
click at [515, 431] on div "Ingredient Name * Translate Butter, Melted Ingredient Common Name .a-a{fill:#34…" at bounding box center [626, 338] width 938 height 186
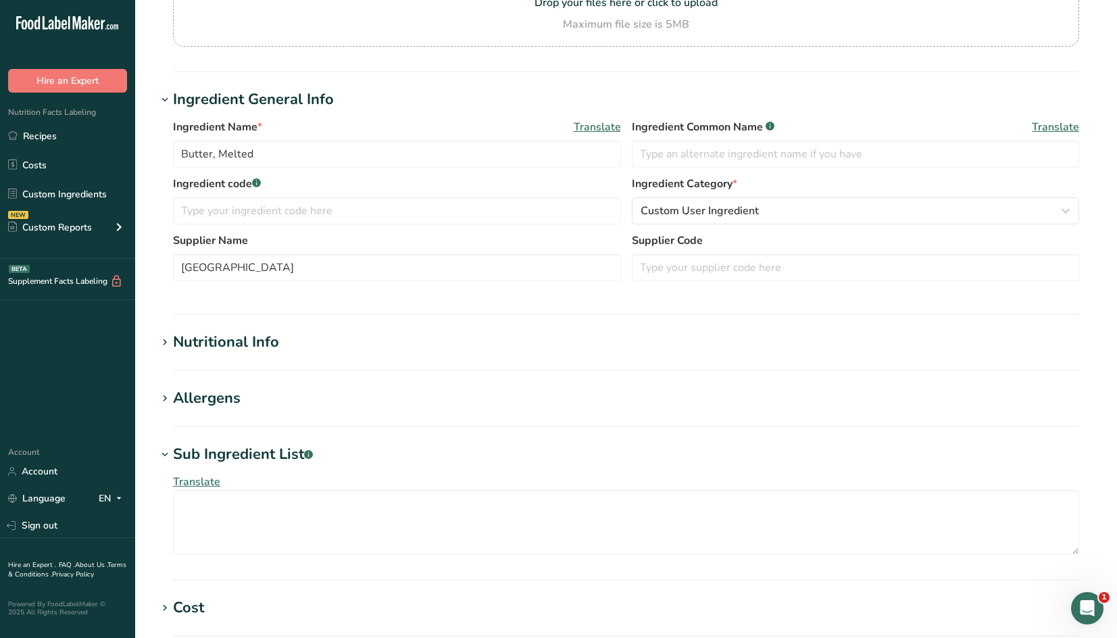
scroll to position [166, 0]
click at [265, 338] on div "Nutritional Info" at bounding box center [226, 341] width 106 height 22
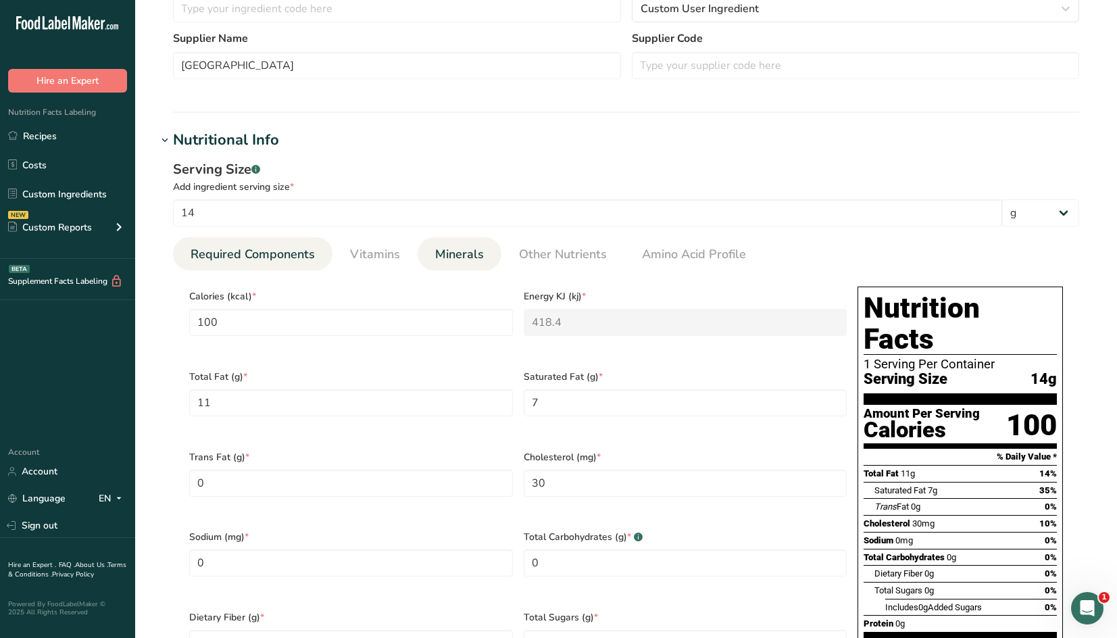
scroll to position [368, 0]
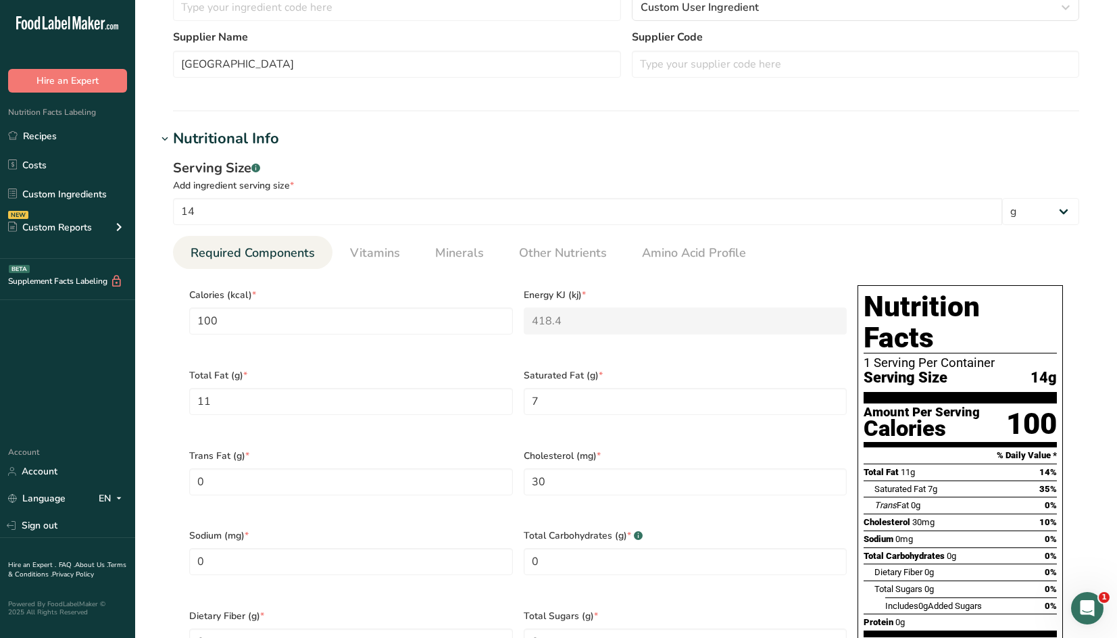
click at [248, 140] on div "Nutritional Info" at bounding box center [226, 139] width 106 height 22
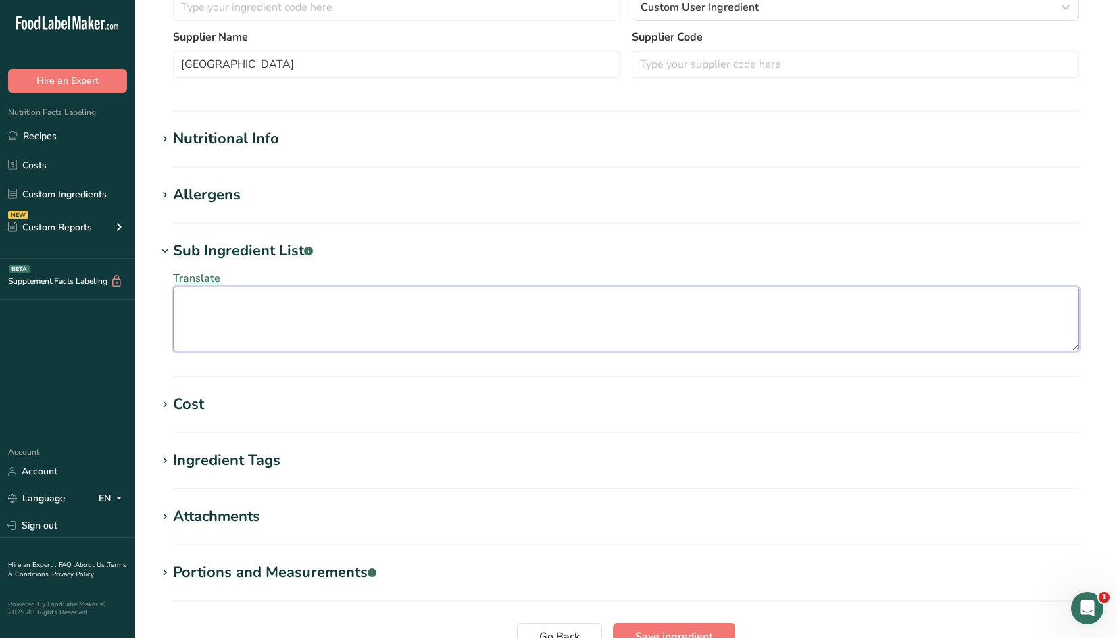
click at [317, 311] on textarea at bounding box center [626, 318] width 906 height 65
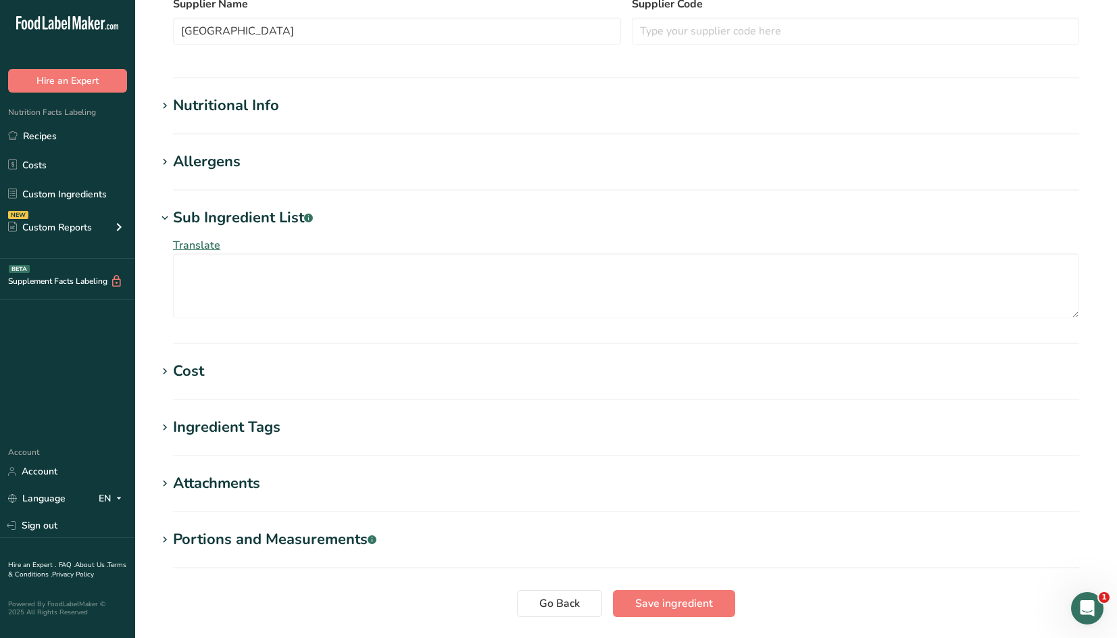
scroll to position [405, 0]
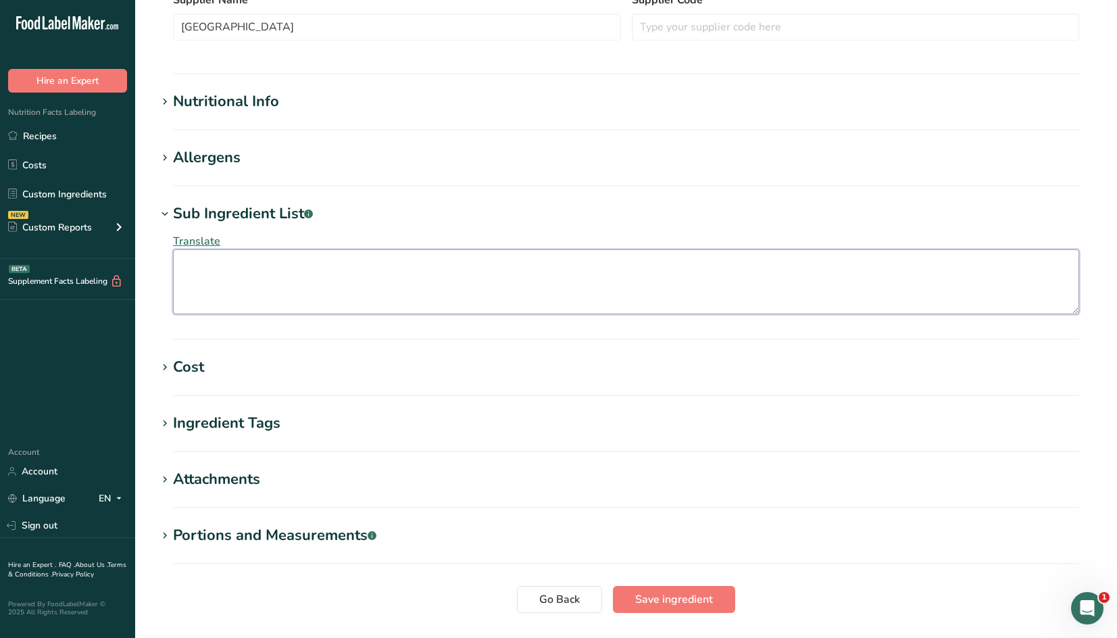
paste textarea "INGREDIENTS: PASTEURIZED CREAM (MILK), NATURAL FLAVORINGS. CONTAINS: MILK. INGR…"
type textarea "INGREDIENTS: PASTEURIZED CREAM (MILK), NATURAL FLAVORINGS. CONTAINS: MILK. INGR…"
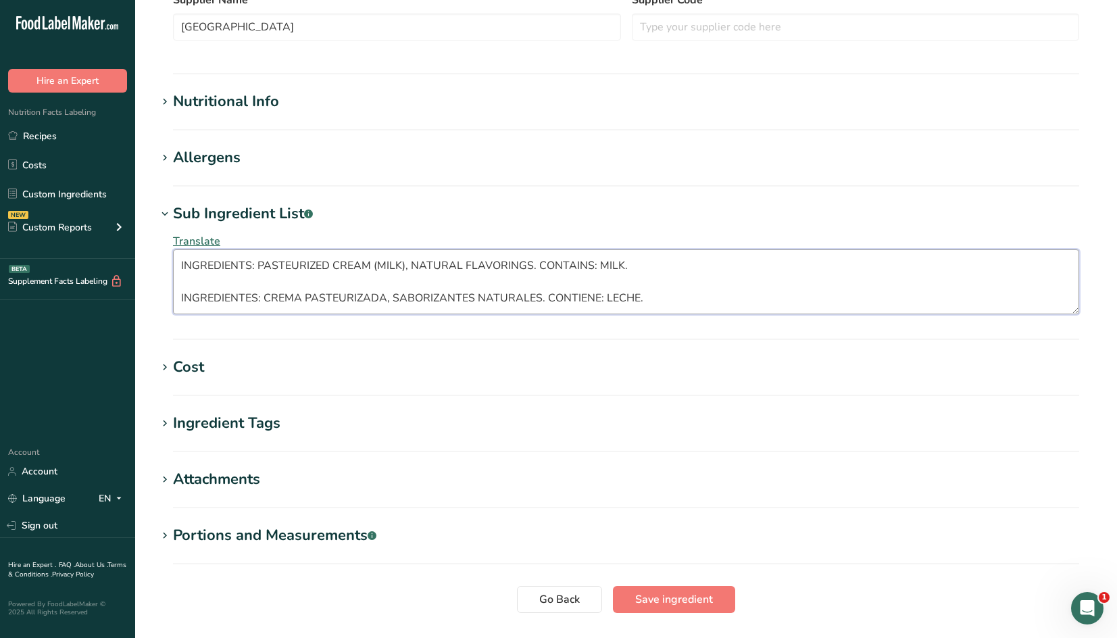
scroll to position [0, 0]
drag, startPoint x: 555, startPoint y: 291, endPoint x: 78, endPoint y: 235, distance: 480.9
click at [78, 235] on div ".a-20{fill:#fff;} Hire an Expert Nutrition Facts Labeling Recipes Costs Custom …" at bounding box center [558, 161] width 1117 height 1133
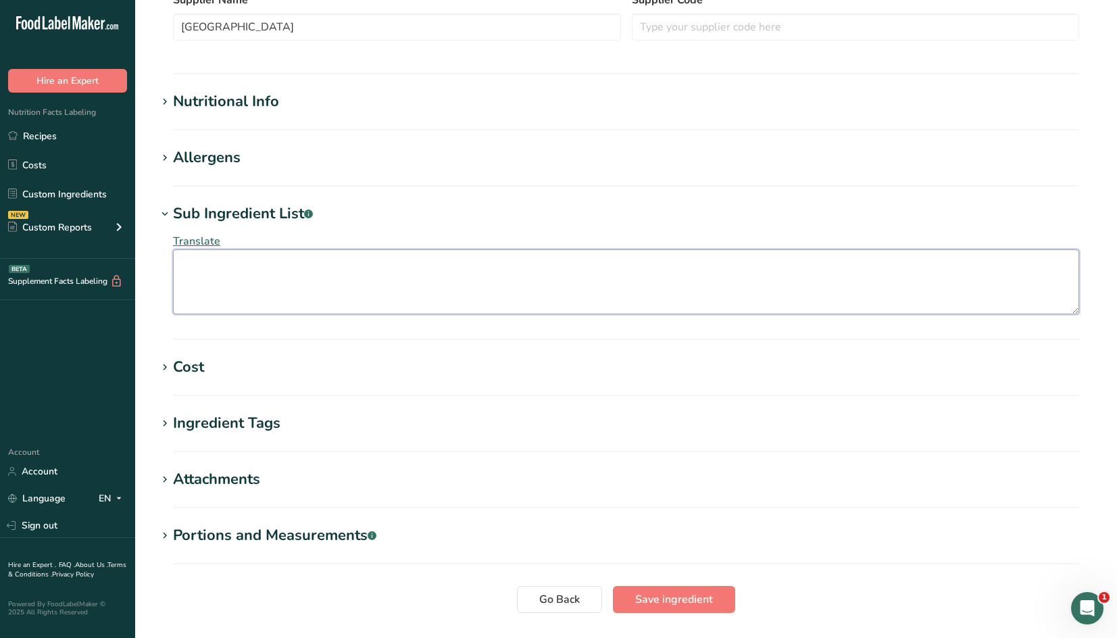
paste textarea "Pasteurized cream (milk), natural flavorings. Contains: Milk"
click at [183, 282] on textarea "Pasteurized cream (milk), natural flavorings. Contains: Milk" at bounding box center [626, 281] width 906 height 65
click at [180, 280] on textarea "Pasteurized cream (milk), natural flavorings. Contains: Milk" at bounding box center [626, 281] width 906 height 65
type textarea "Pasteurized cream (milk), natural flavorings. Contains: Milk"
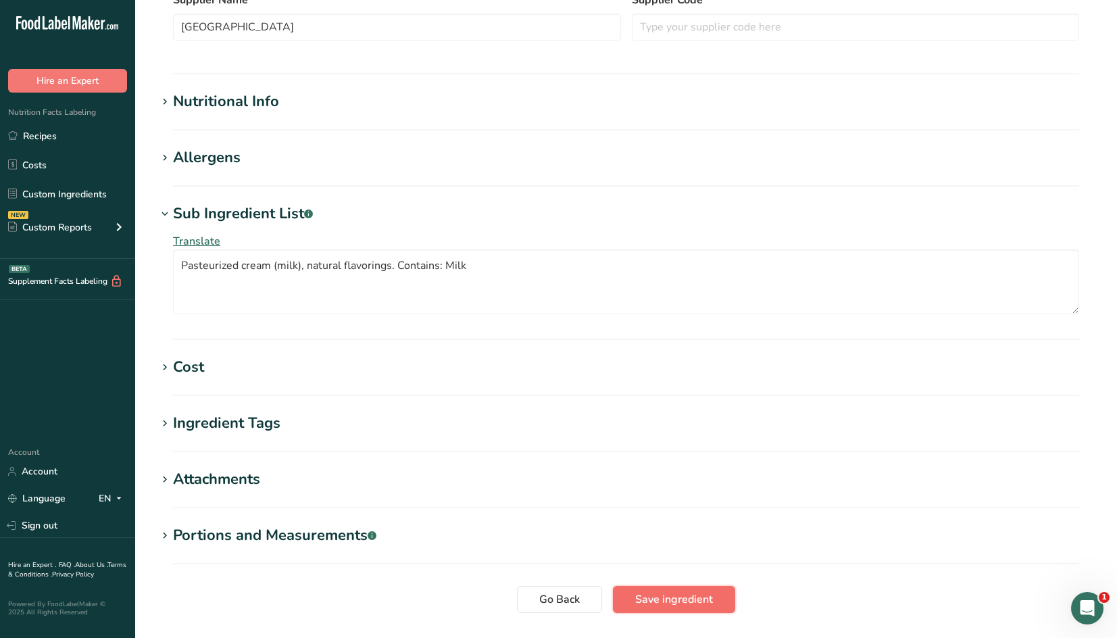
click at [685, 601] on span "Save ingredient" at bounding box center [674, 599] width 78 height 16
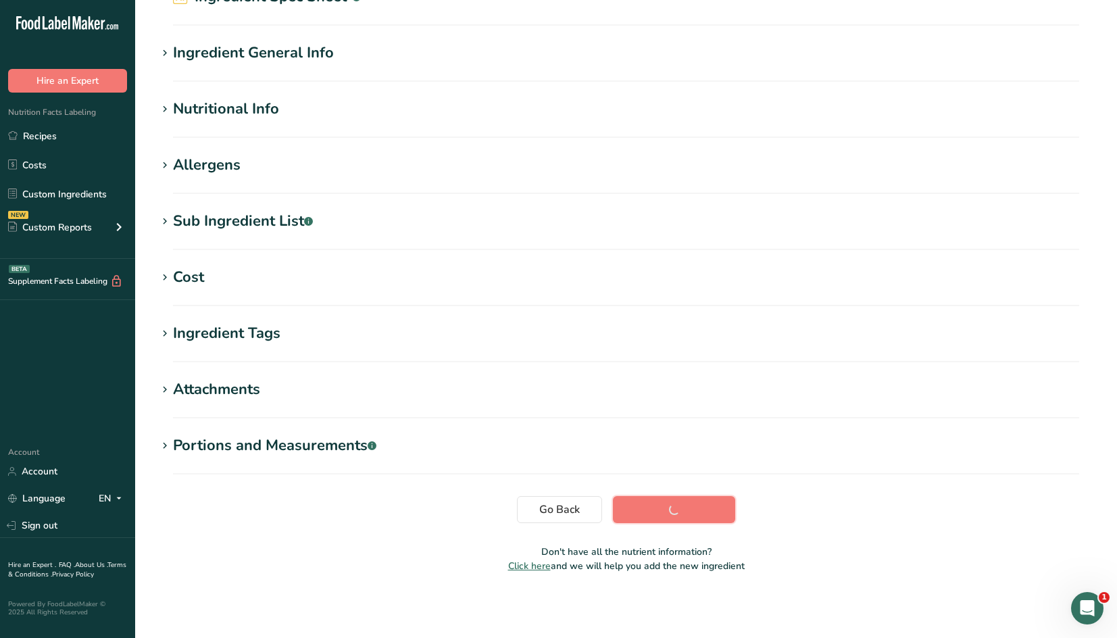
scroll to position [77, 0]
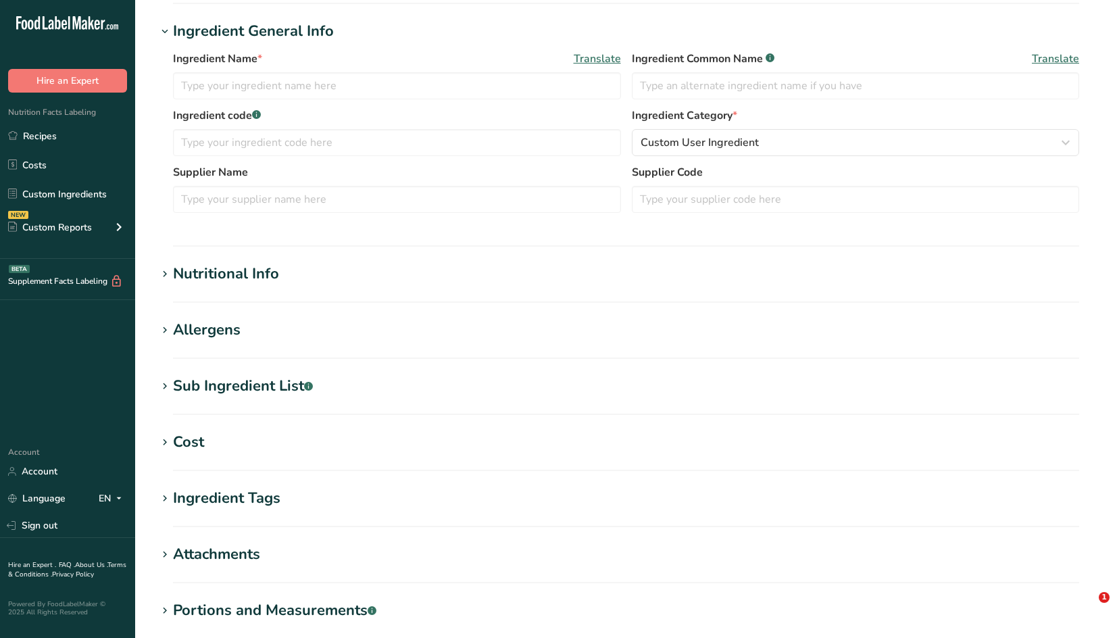
type input "Cottage Cheese"
click at [272, 382] on div "Sub Ingredient List .a-a{fill:#347362;}.b-a{fill:#fff;}" at bounding box center [243, 386] width 140 height 22
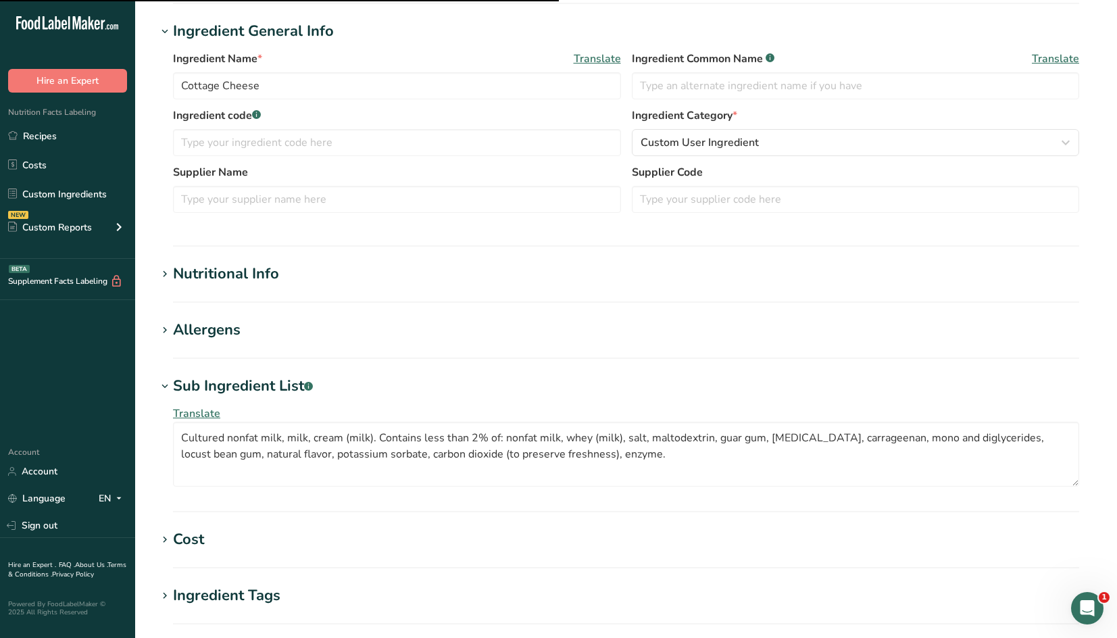
click at [274, 377] on div "Sub Ingredient List .a-a{fill:#347362;}.b-a{fill:#fff;}" at bounding box center [243, 386] width 140 height 22
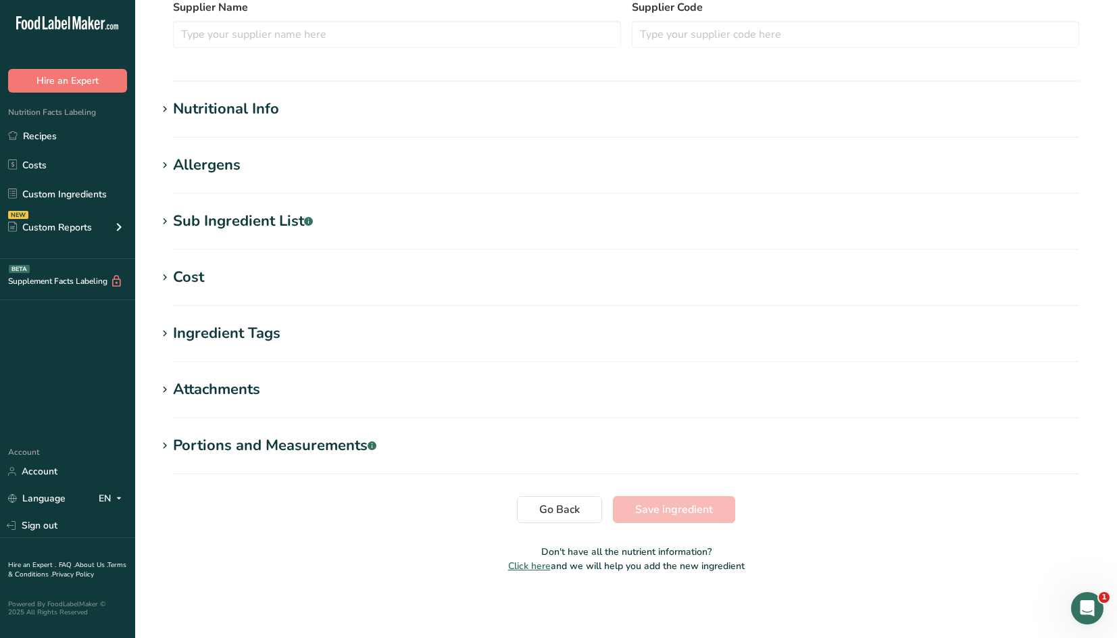
type input "Potato Starch"
type input "[PERSON_NAME]'s Red Mill Natural Foods"
type input "P101291"
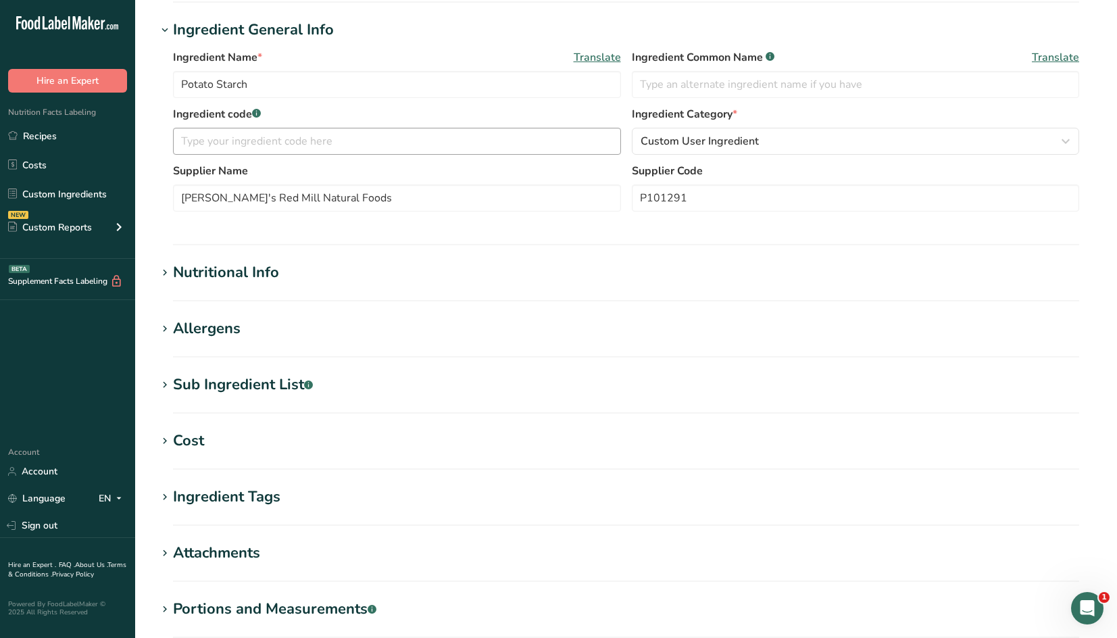
scroll to position [130, 0]
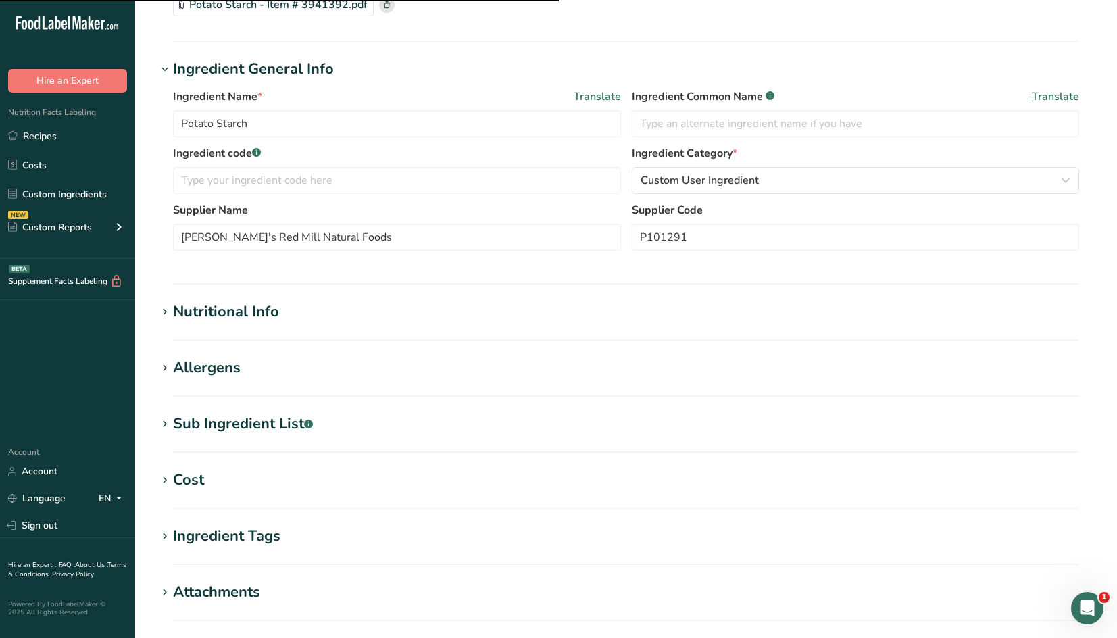
click at [245, 373] on h1 "Allergens" at bounding box center [626, 368] width 938 height 22
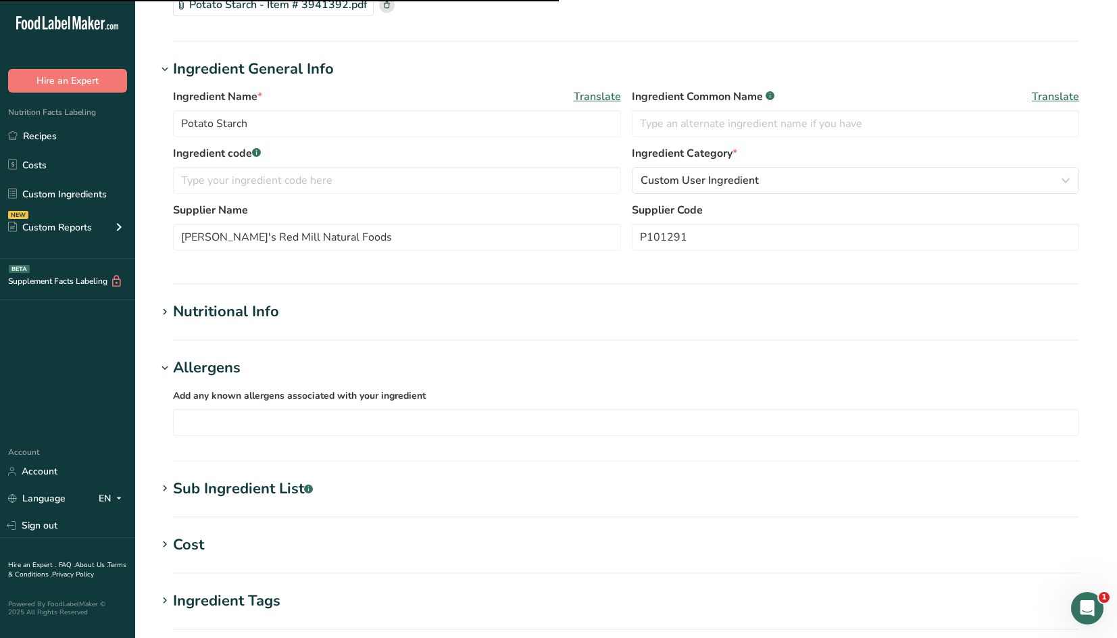
click at [245, 372] on h1 "Allergens" at bounding box center [626, 368] width 938 height 22
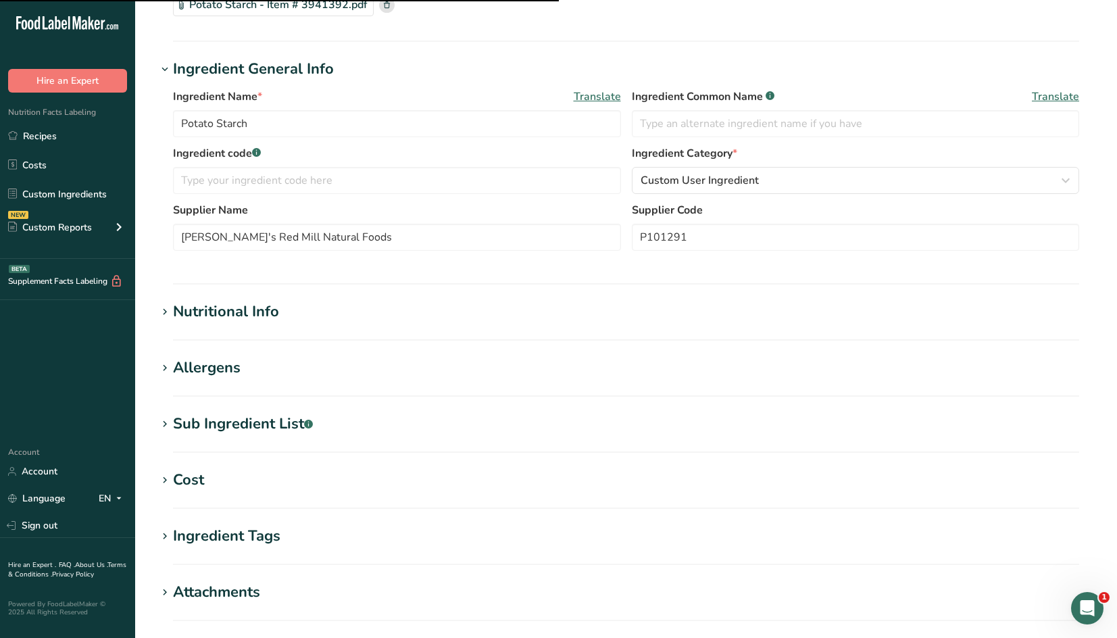
click at [255, 430] on div "Sub Ingredient List .a-a{fill:#347362;}.b-a{fill:#fff;}" at bounding box center [243, 424] width 140 height 22
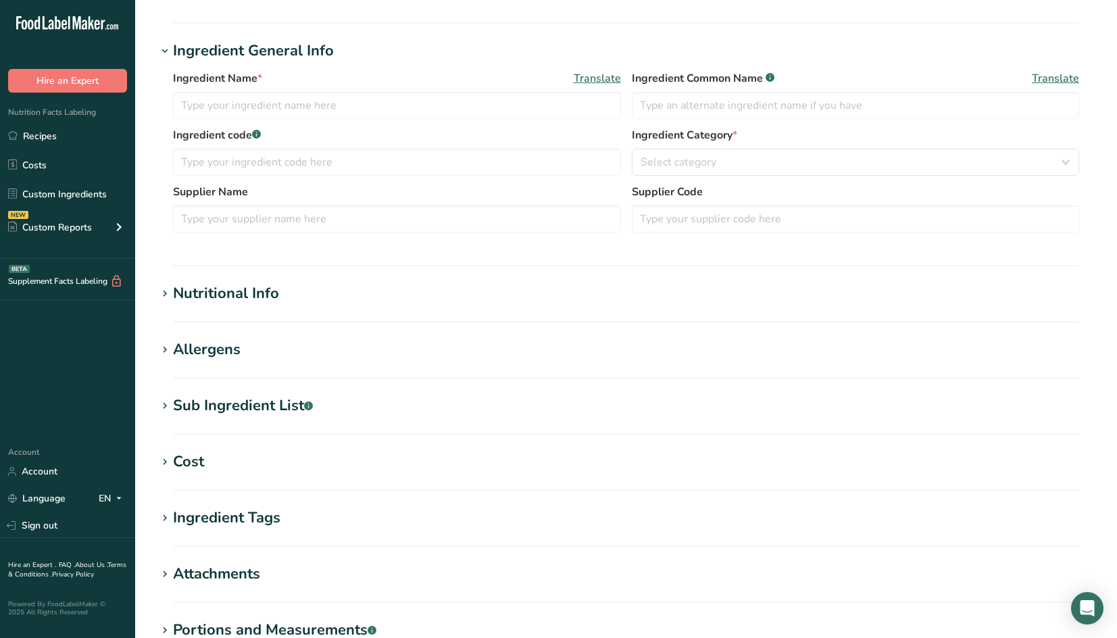
type input "Bacon"
type input "Hormel"
type input "32182"
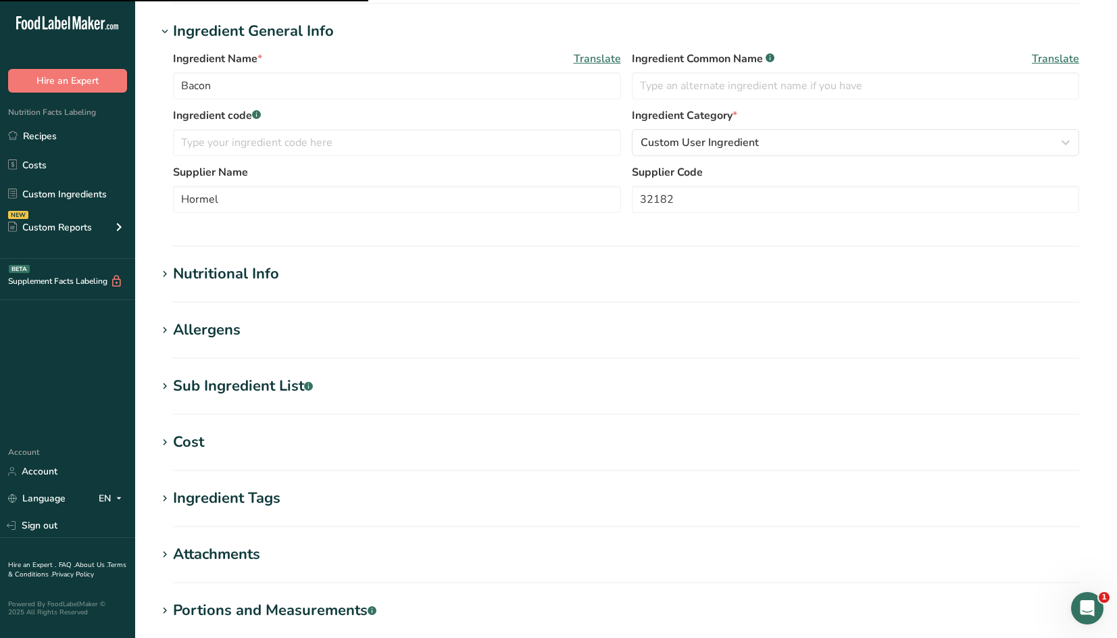
click at [262, 276] on div "Nutritional Info" at bounding box center [226, 274] width 106 height 22
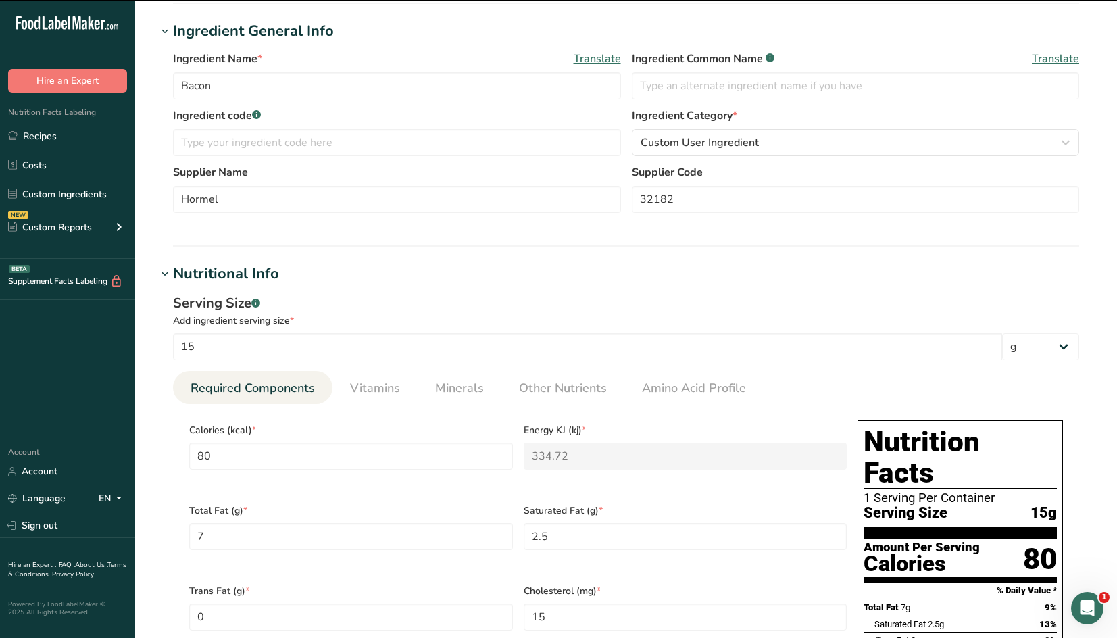
click at [234, 268] on div "Nutritional Info" at bounding box center [226, 274] width 106 height 22
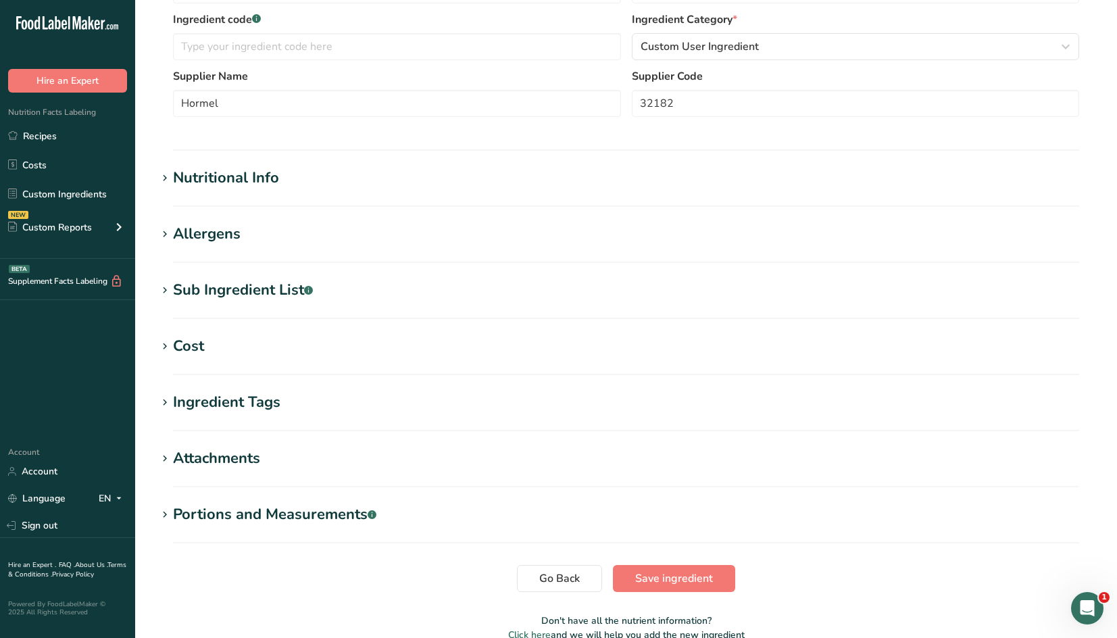
scroll to position [303, 0]
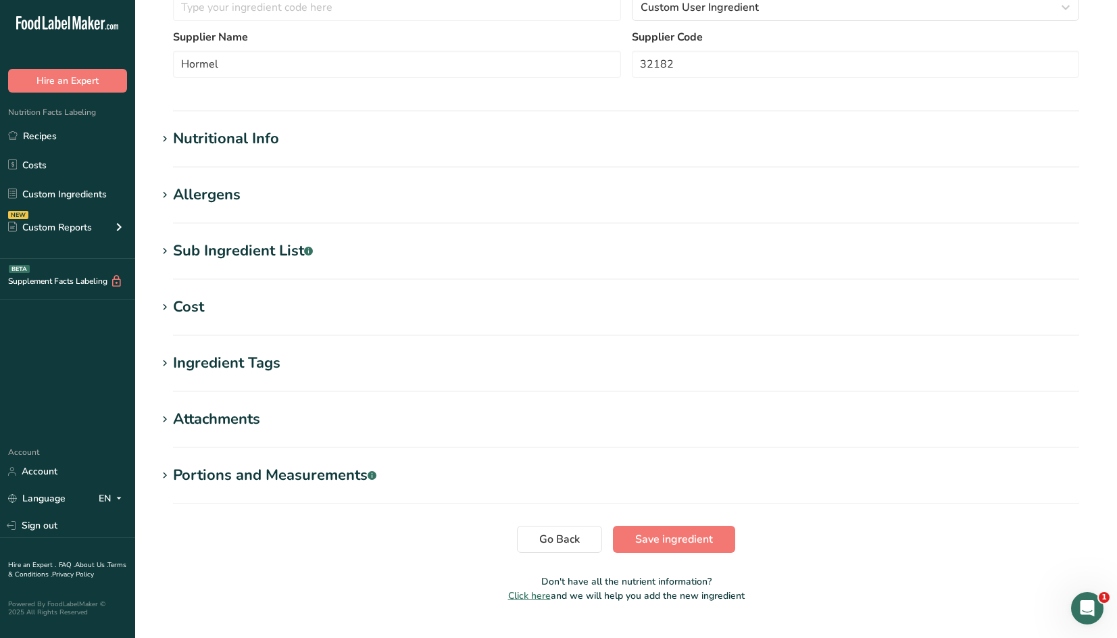
click at [222, 200] on div "Allergens" at bounding box center [207, 195] width 68 height 22
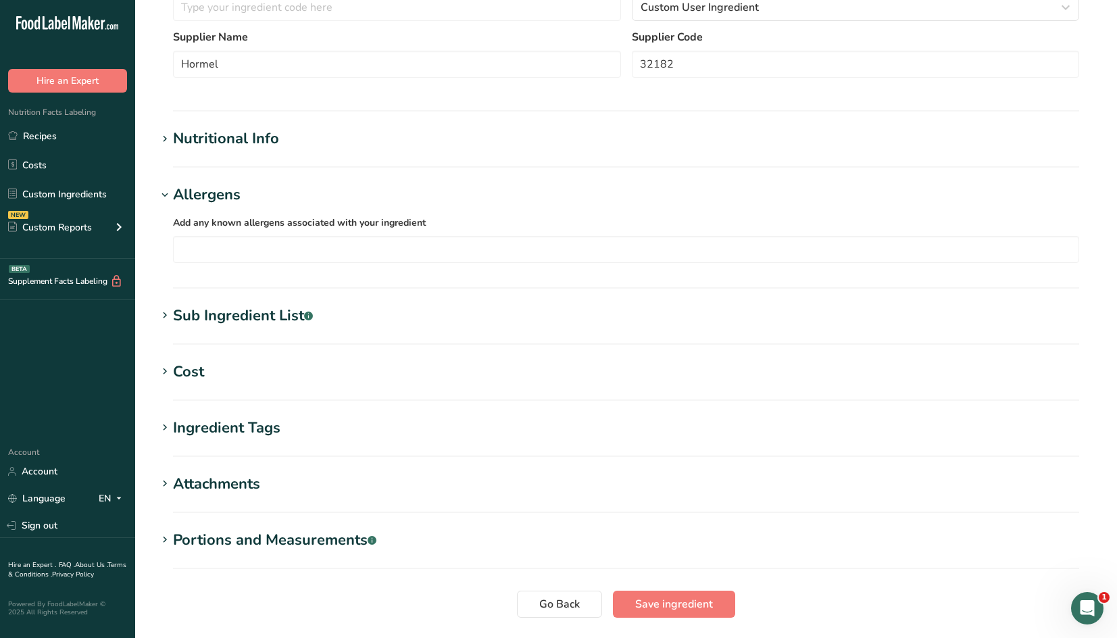
click at [222, 200] on div "Allergens" at bounding box center [207, 195] width 68 height 22
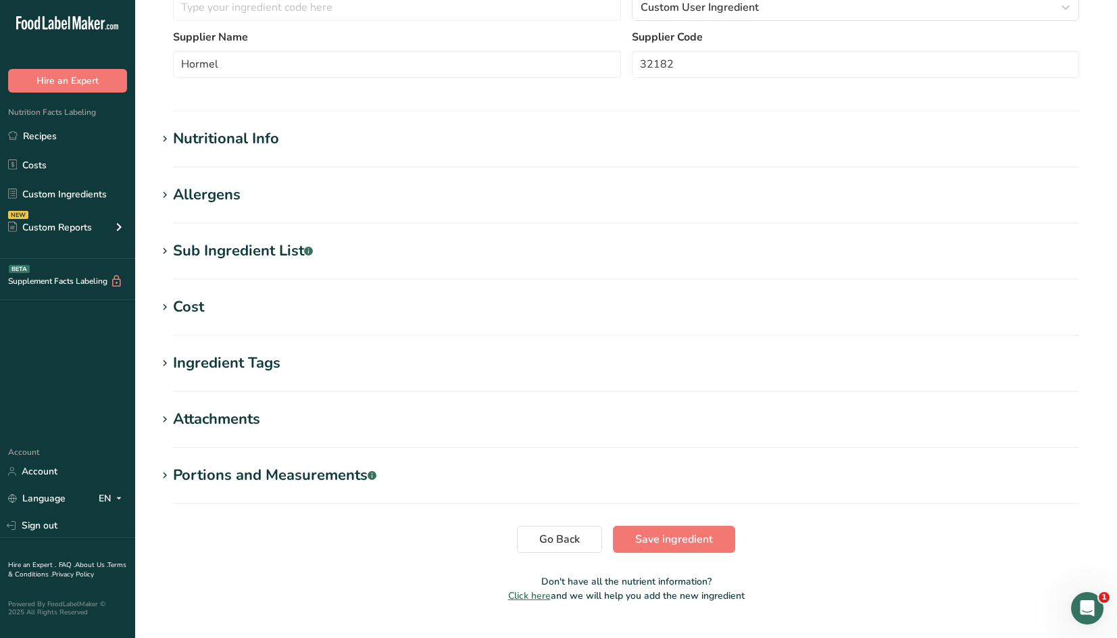
click at [251, 256] on div "Sub Ingredient List .a-a{fill:#347362;}.b-a{fill:#fff;}" at bounding box center [243, 251] width 140 height 22
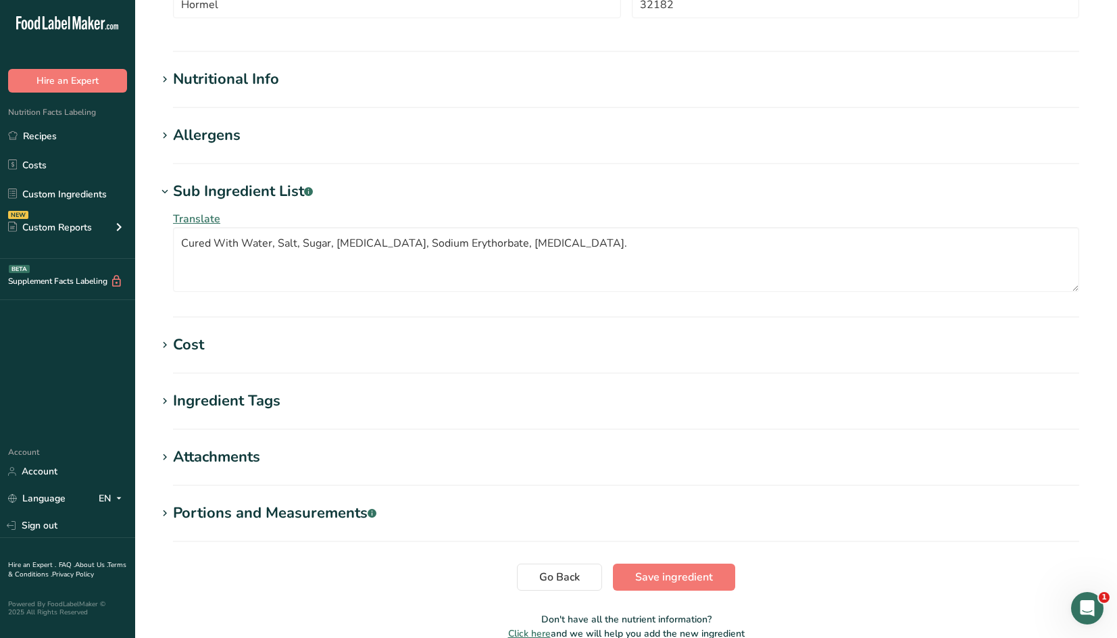
scroll to position [430, 0]
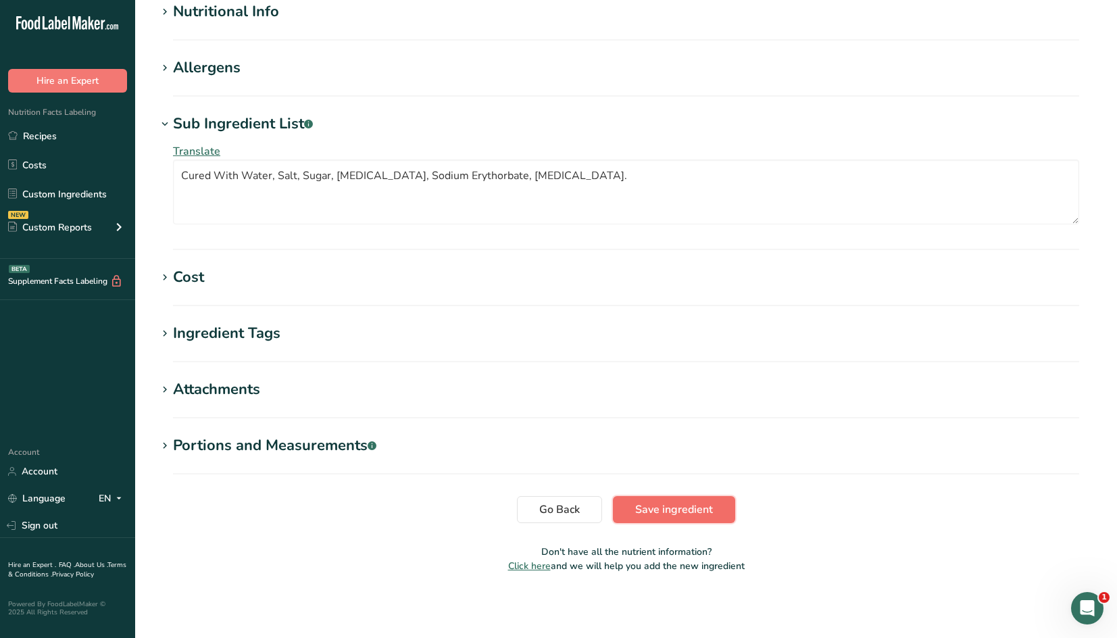
click at [670, 510] on span "Save ingredient" at bounding box center [674, 509] width 78 height 16
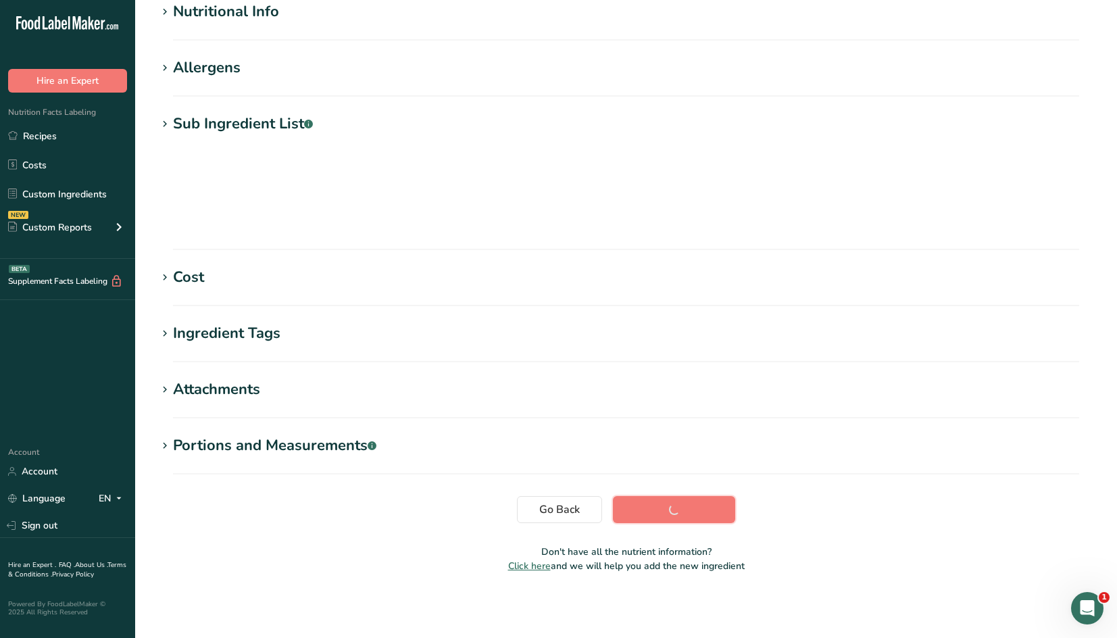
scroll to position [77, 0]
